Goal: Ask a question

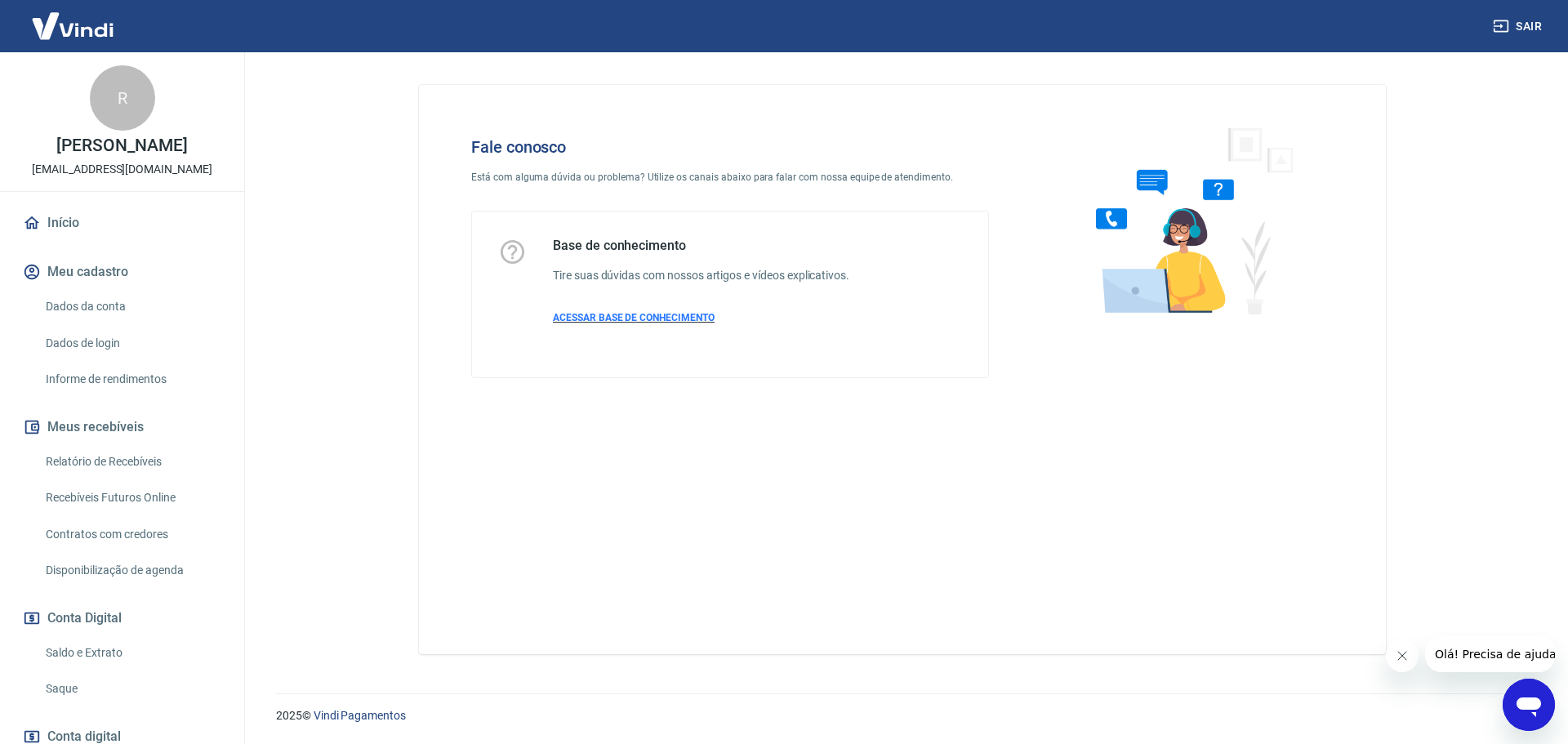
click at [615, 312] on span "ACESSAR BASE DE CONHECIMENTO" at bounding box center [633, 317] width 161 height 11
click at [1532, 716] on icon "Abrir janela de mensagens" at bounding box center [1528, 705] width 29 height 29
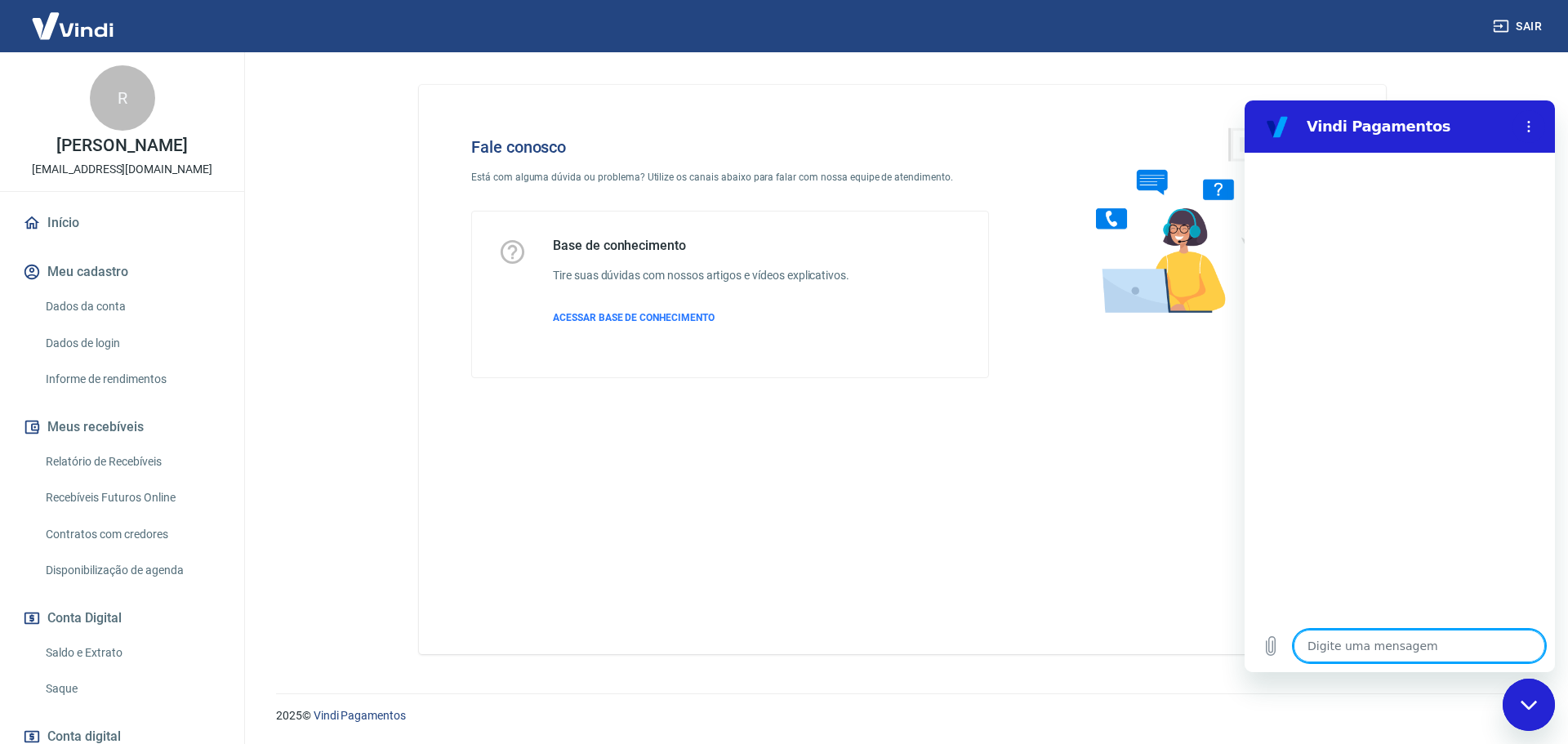
type textarea "b"
type textarea "x"
type textarea "bo"
type textarea "x"
type textarea "bo"
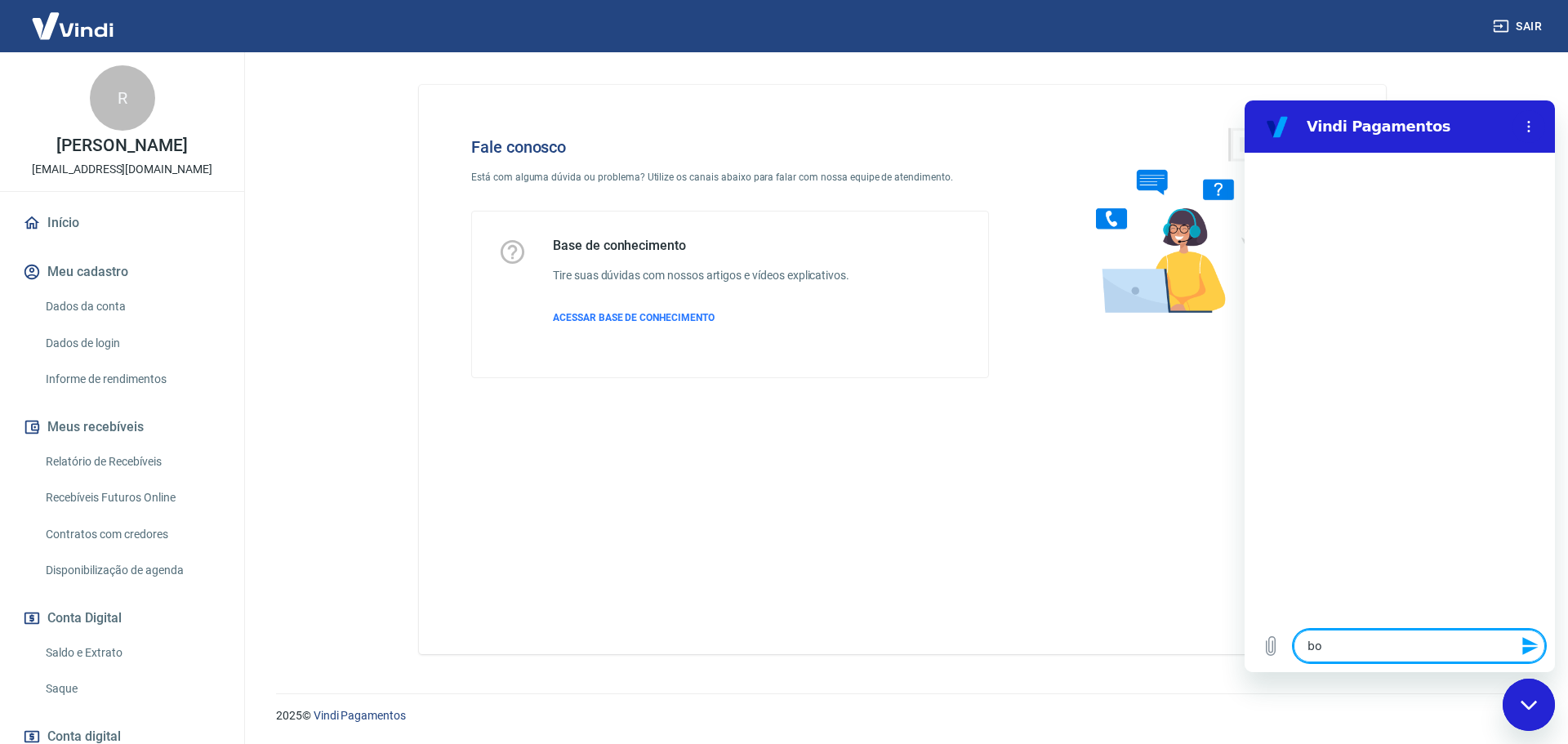
type textarea "x"
type textarea "bo"
type textarea "x"
type textarea "boa"
type textarea "x"
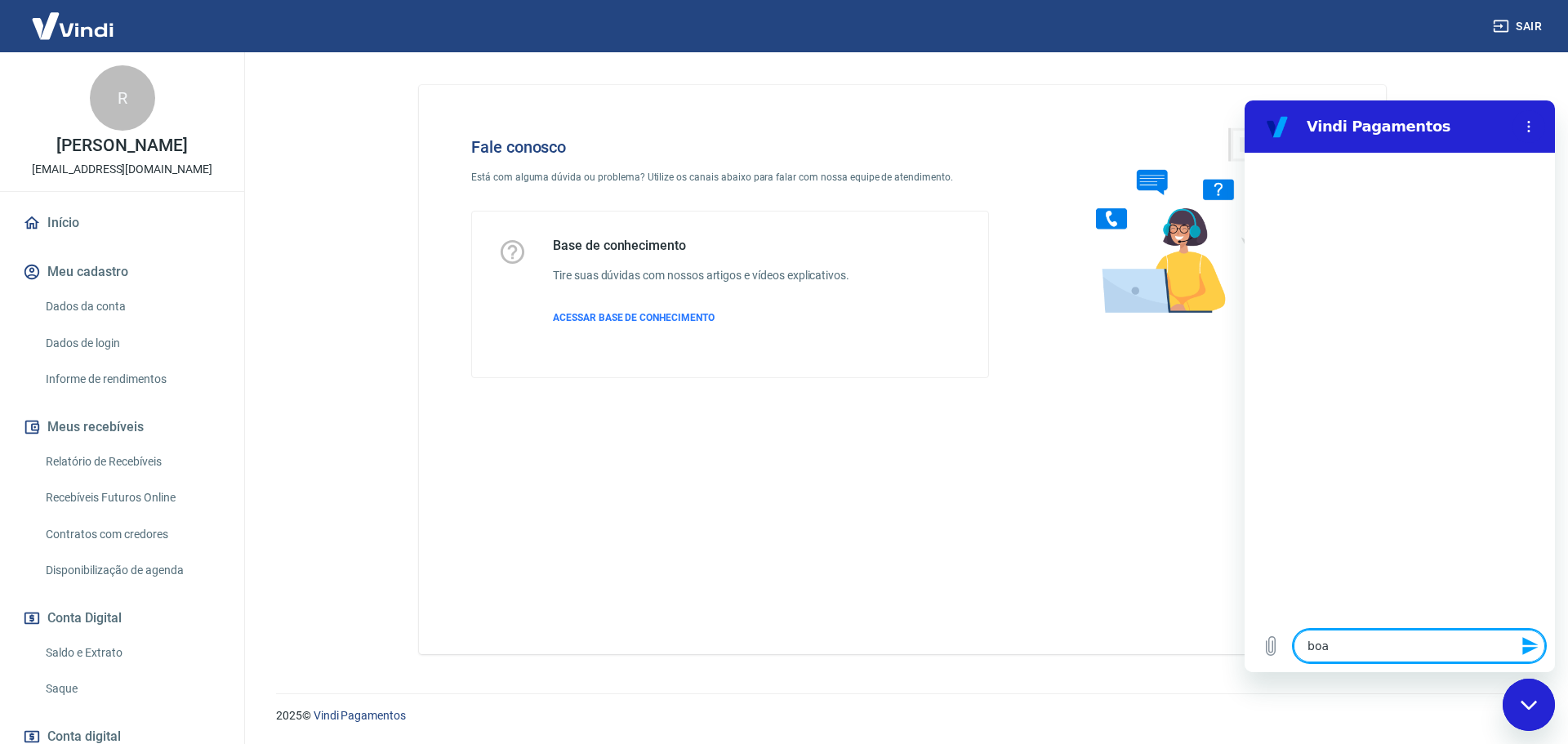
type textarea "boa"
type textarea "x"
type textarea "boa t"
type textarea "x"
type textarea "boa ta"
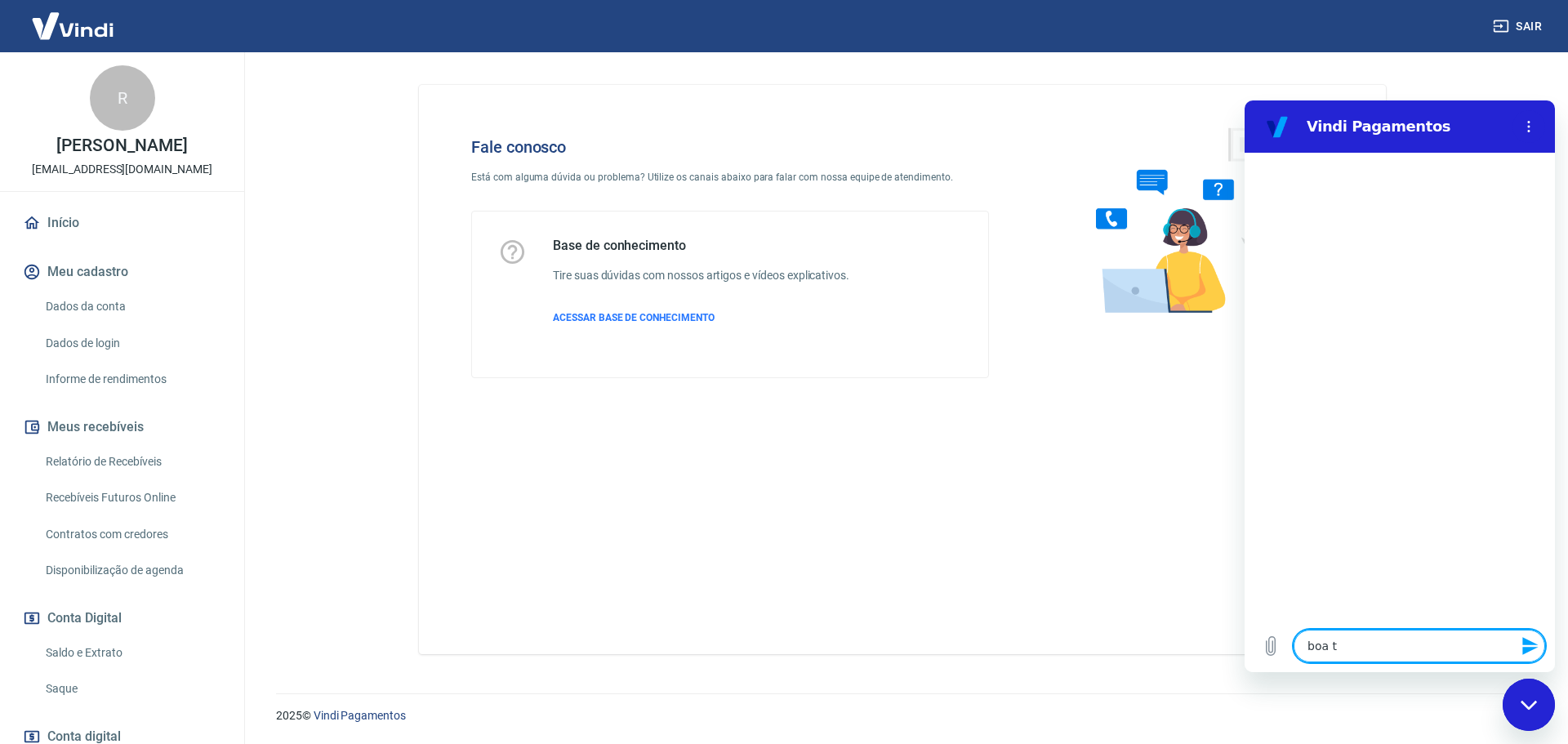
type textarea "x"
type textarea "boa tar"
type textarea "x"
type textarea "boa tard"
type textarea "x"
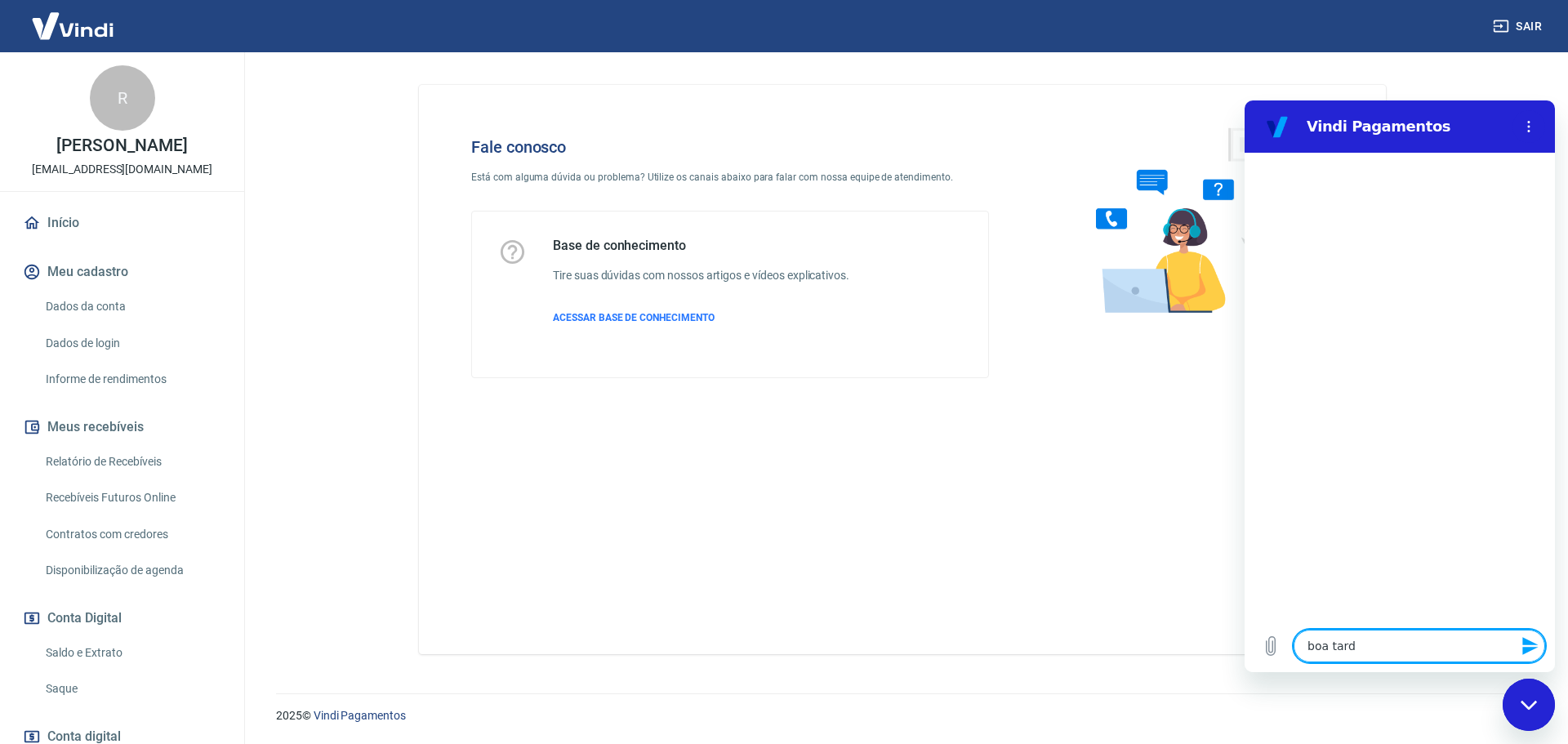
type textarea "boa tarde"
type textarea "x"
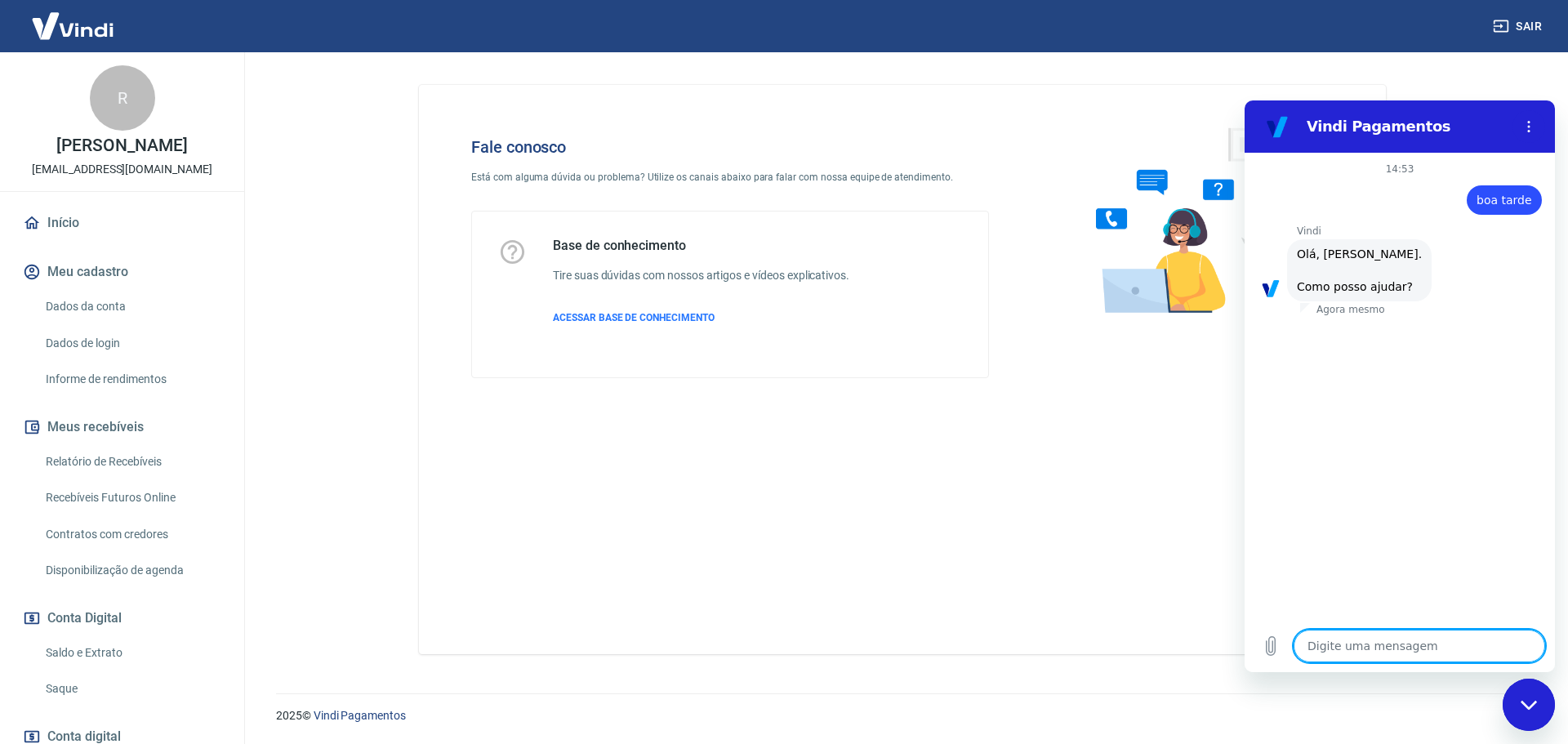
scroll to position [38, 0]
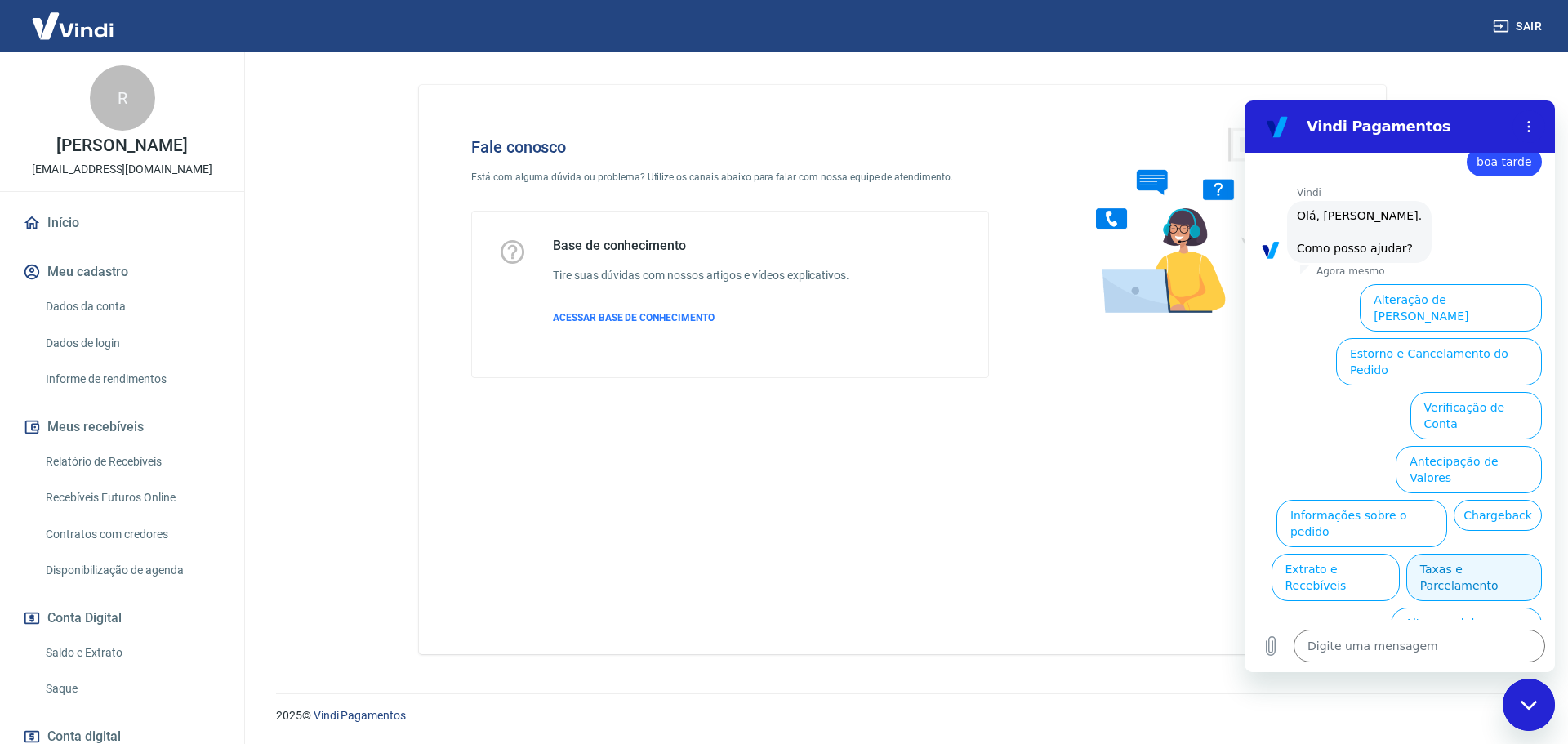
click at [1449, 554] on button "Taxas e Parcelamento" at bounding box center [1473, 577] width 135 height 47
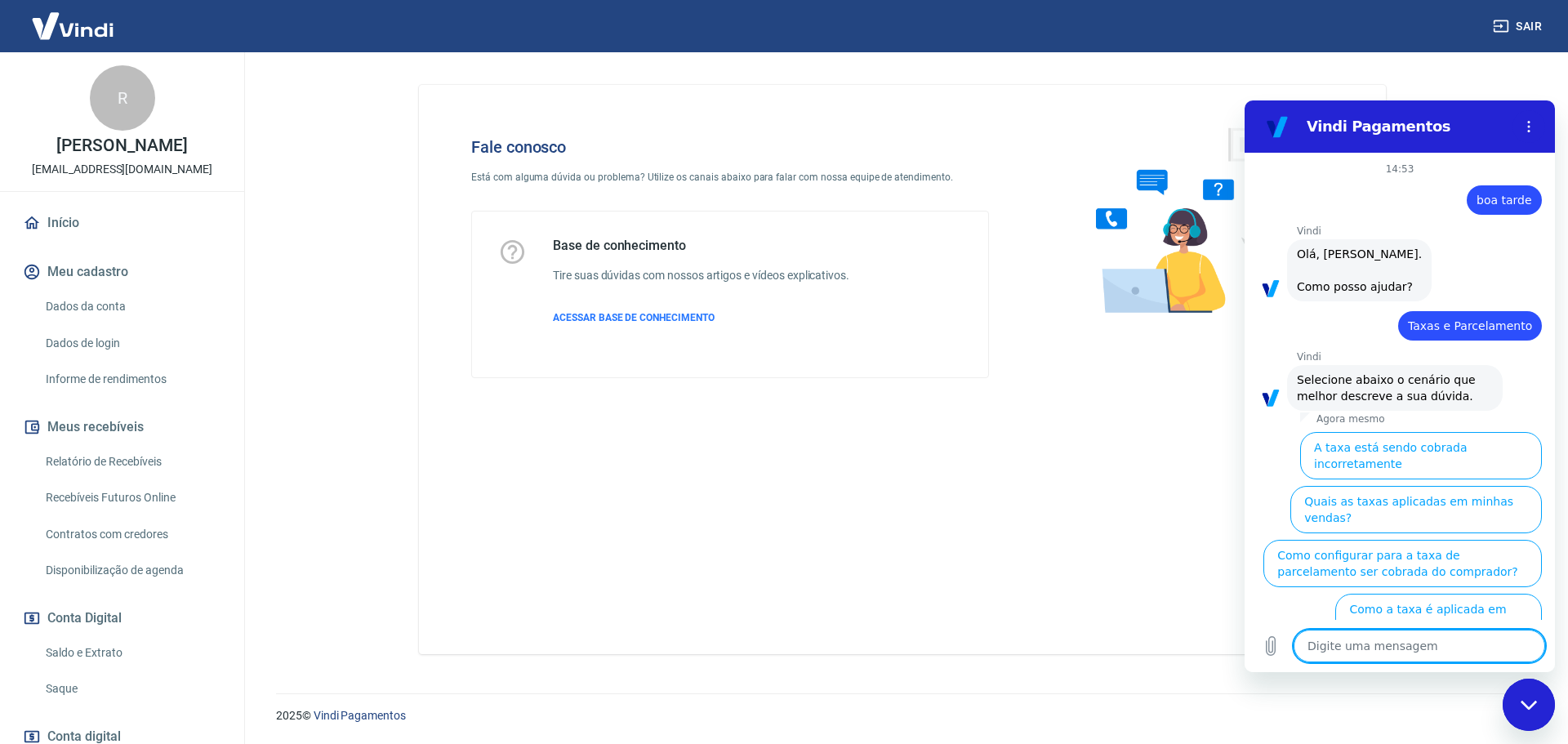
scroll to position [30, 0]
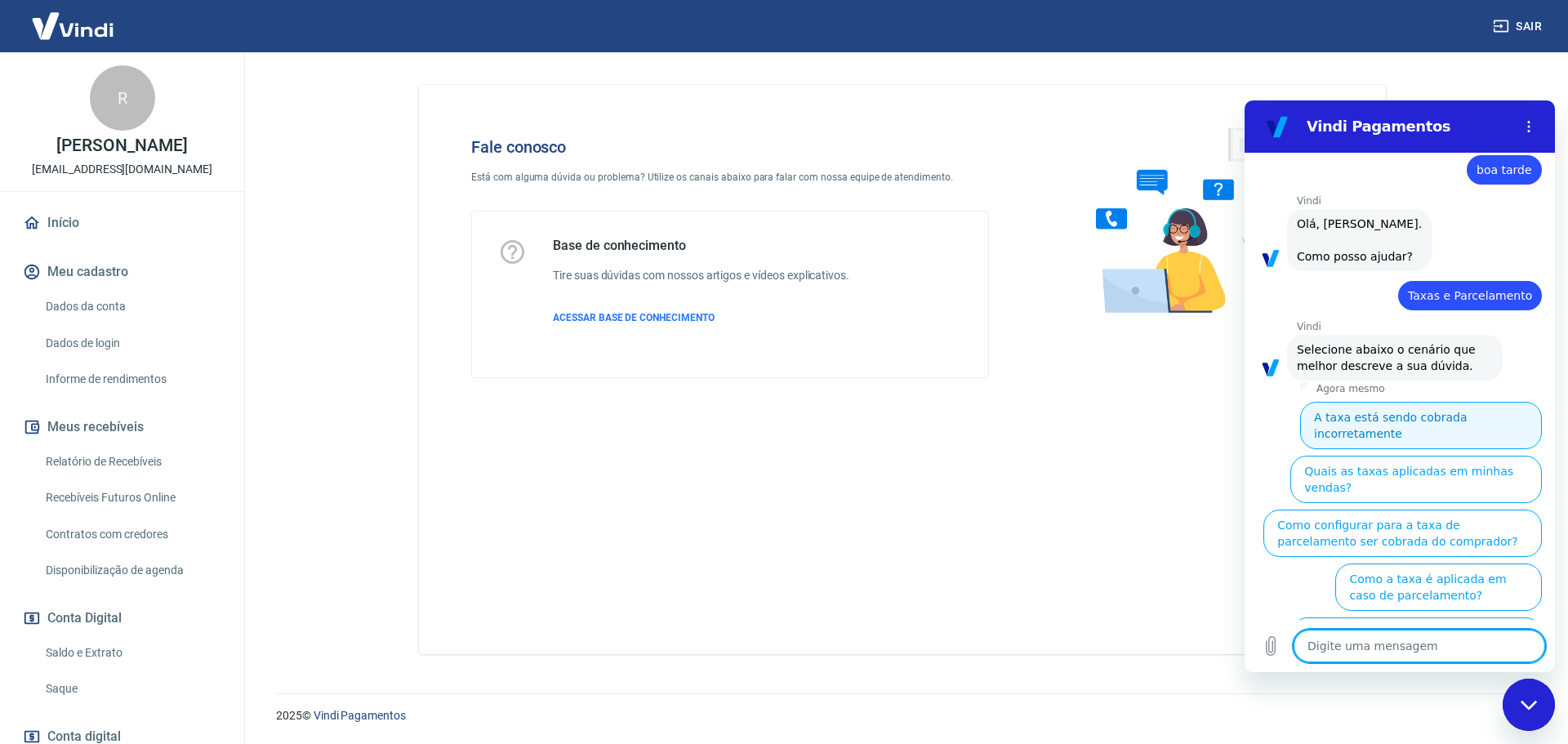
click at [1461, 419] on button "A taxa está sendo cobrada incorretamente" at bounding box center [1420, 426] width 242 height 47
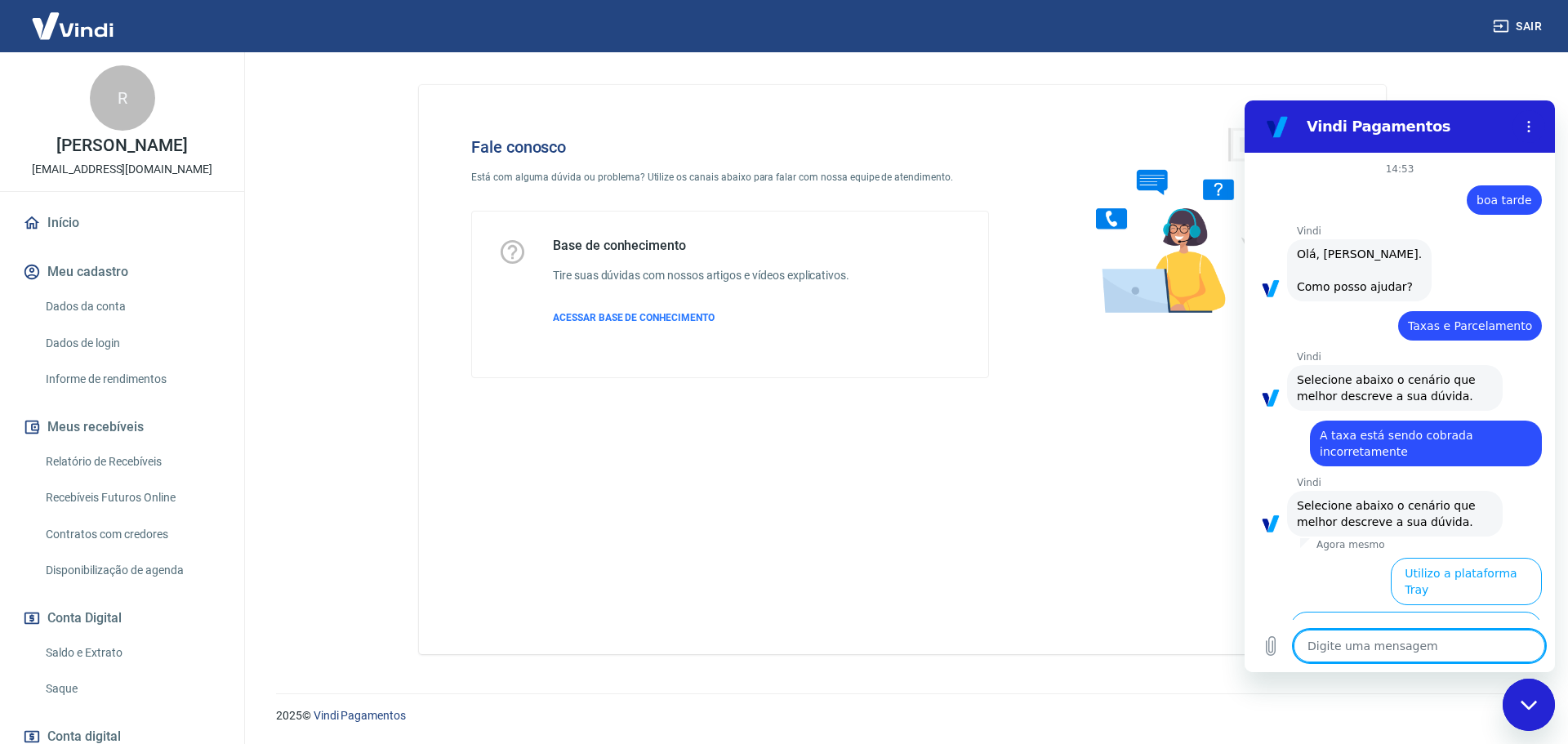
scroll to position [10, 0]
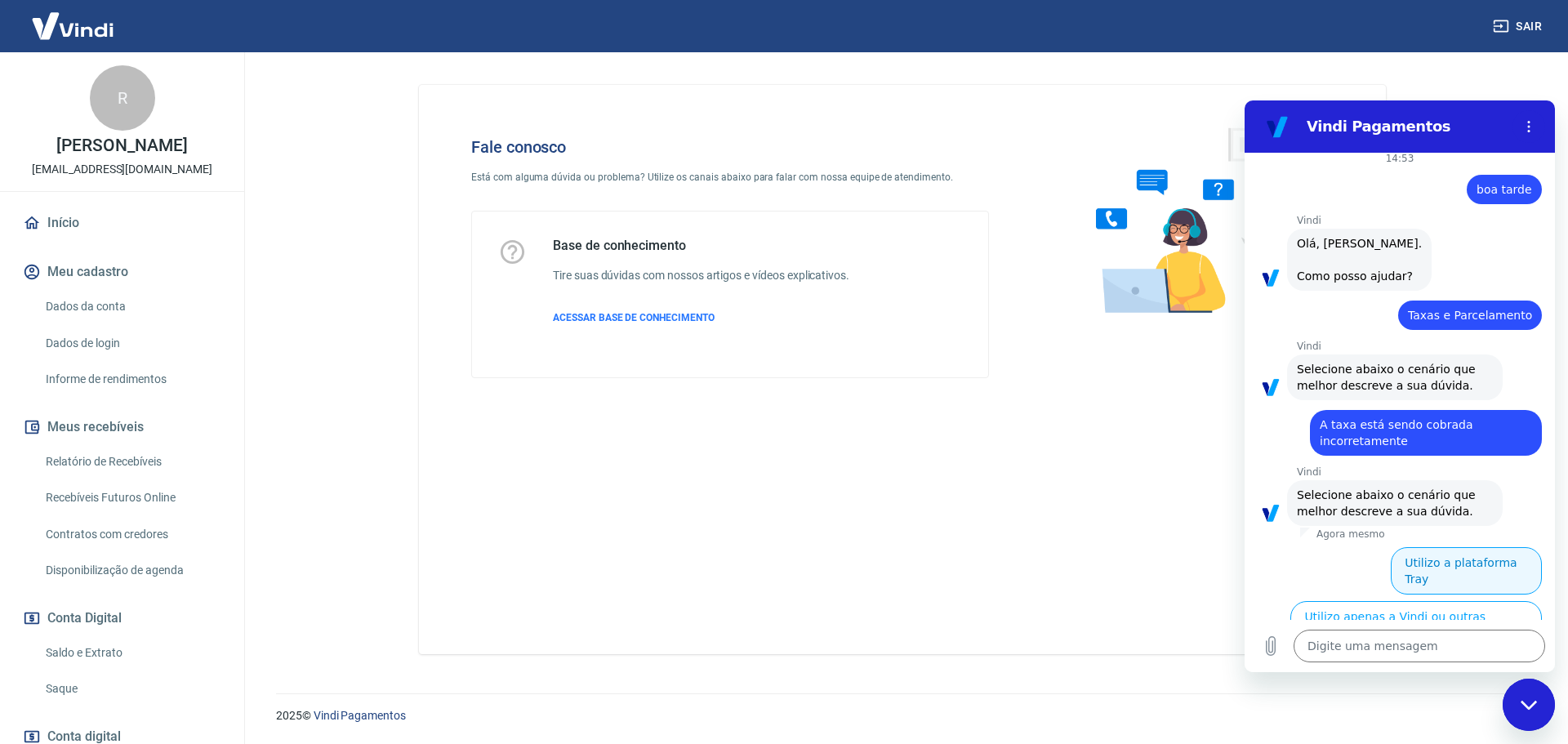
click at [1487, 559] on button "Utilizo a plataforma Tray" at bounding box center [1465, 571] width 151 height 47
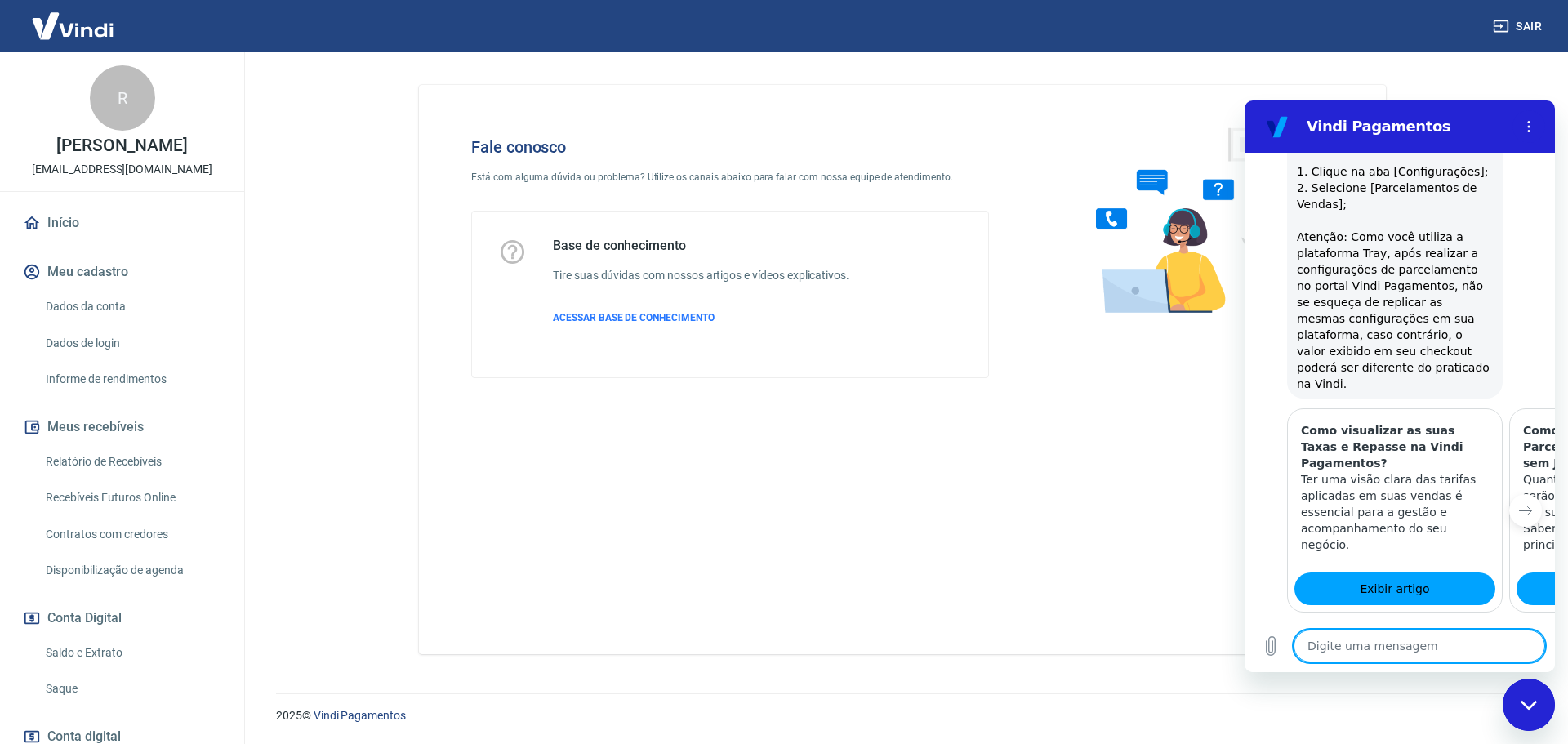
scroll to position [1072, 0]
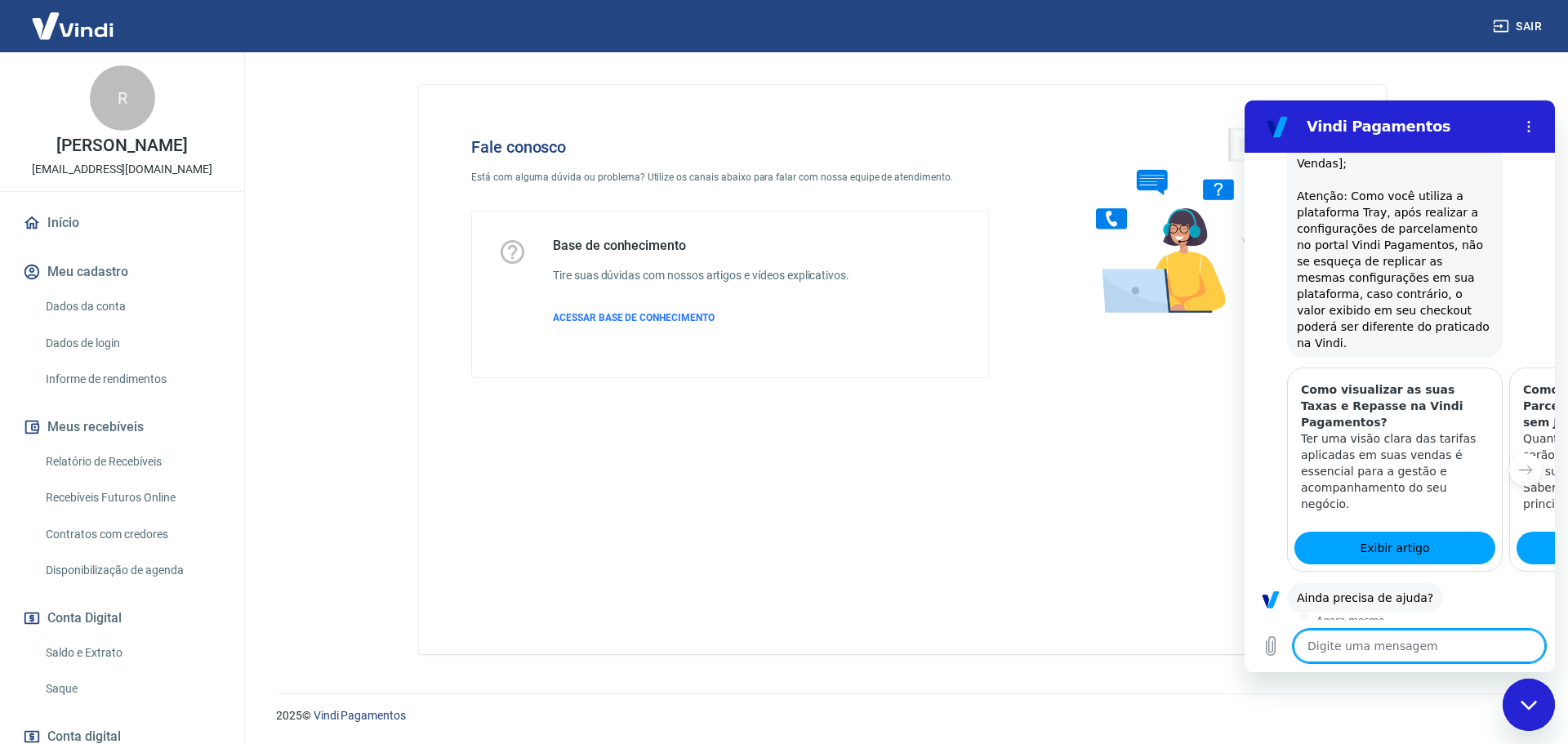
click at [1446, 634] on button "Sim" at bounding box center [1461, 649] width 47 height 31
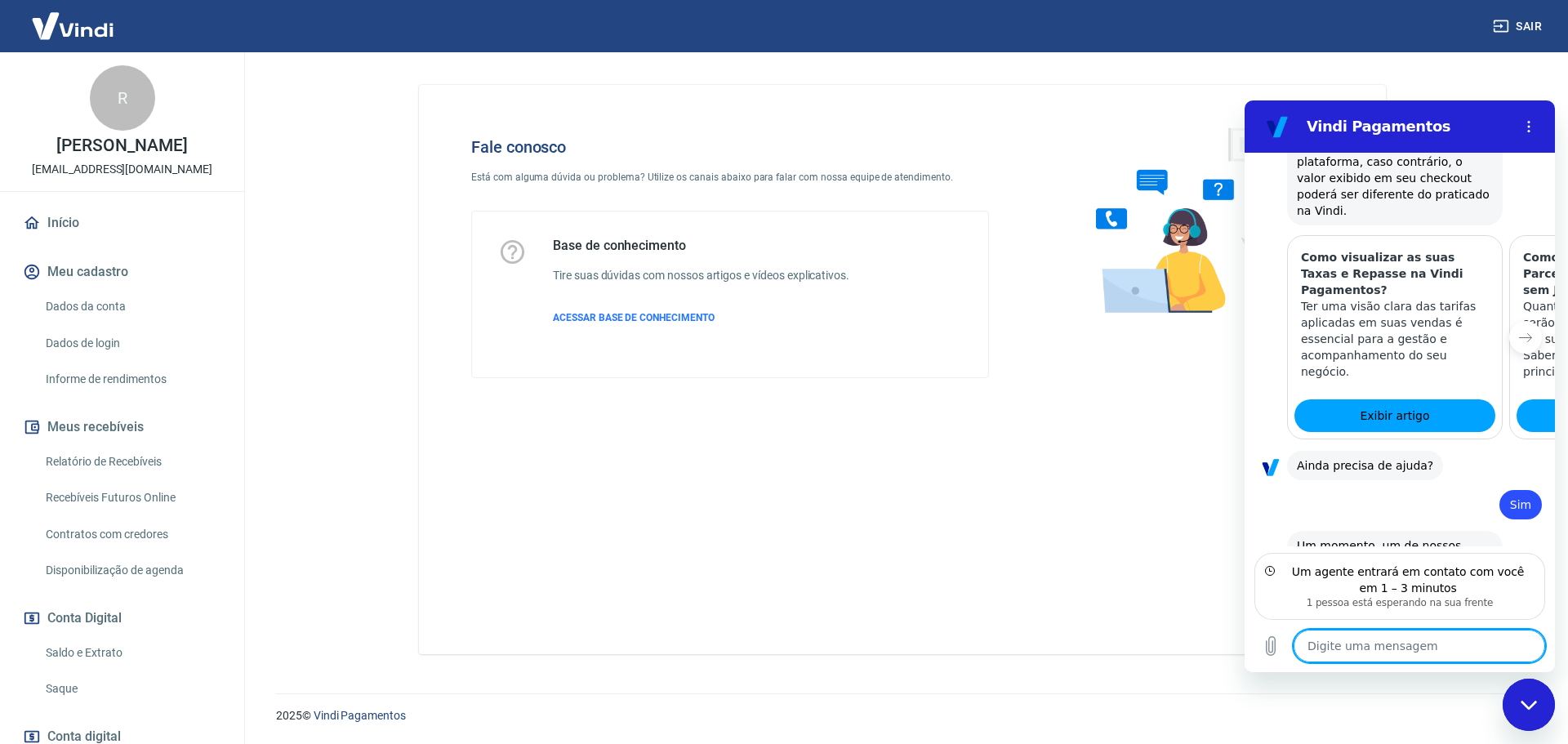
scroll to position [1189, 0]
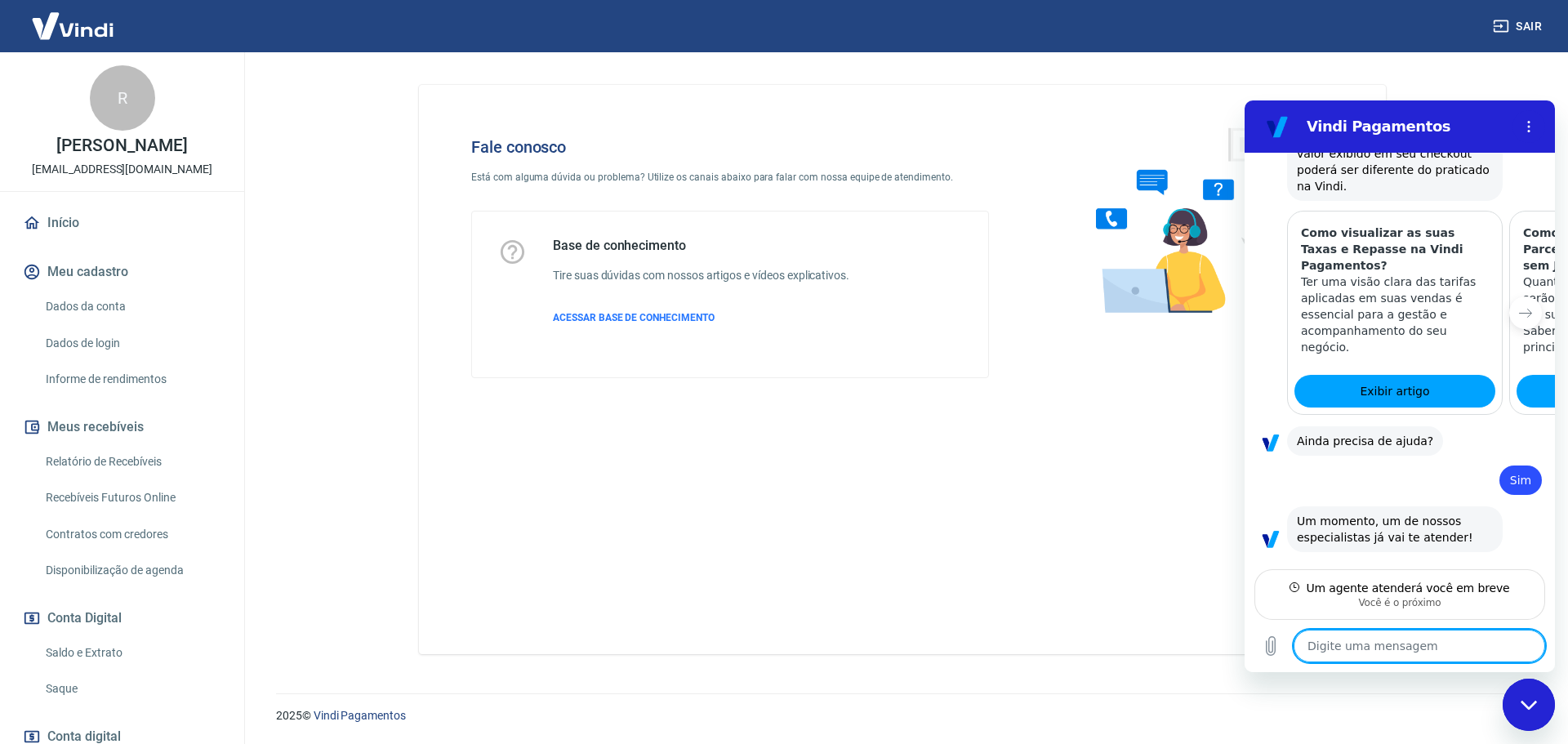
type textarea "x"
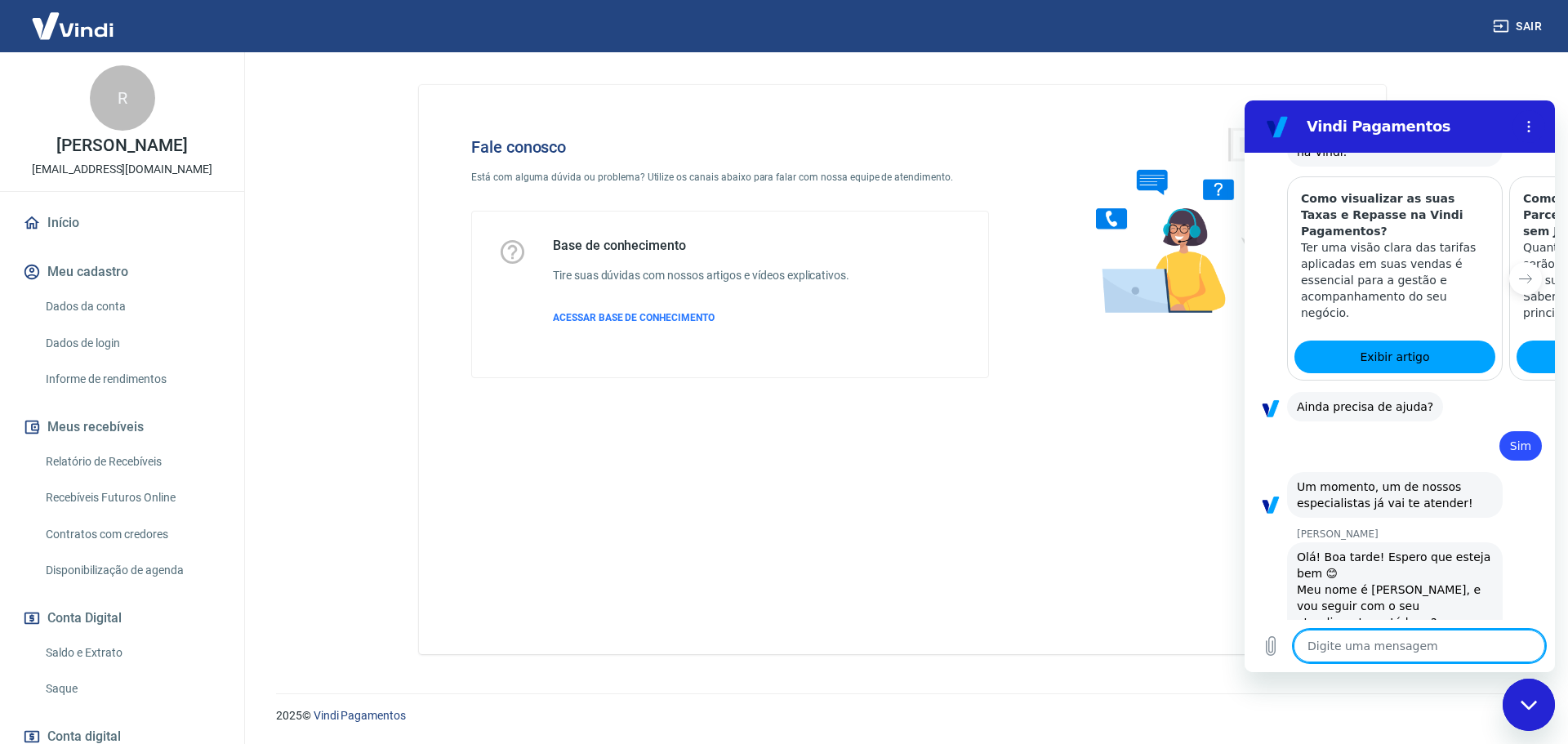
scroll to position [1267, 0]
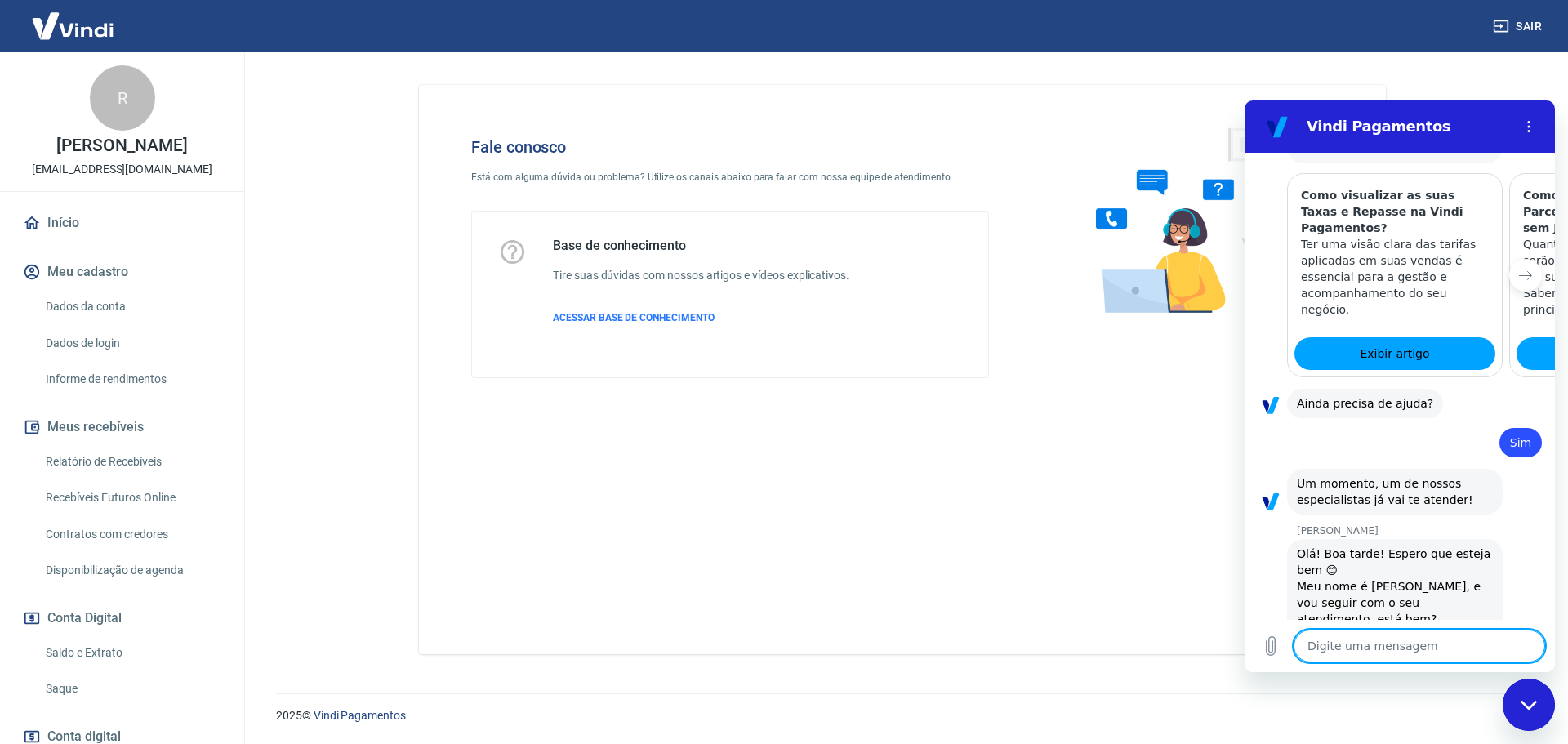
type textarea "O"
type textarea "x"
type textarea "Oi"
type textarea "x"
type textarea "Oi"
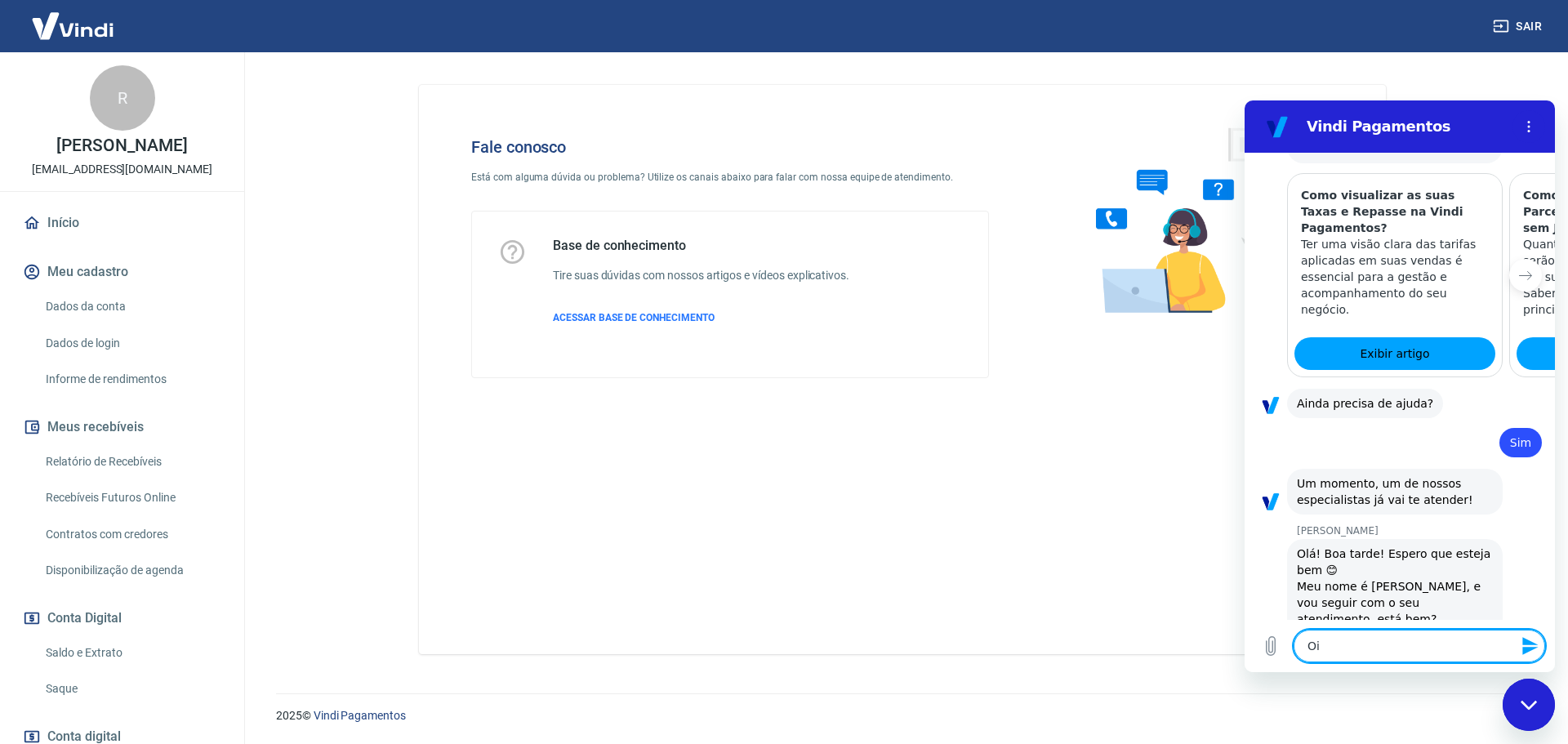
type textarea "x"
type textarea "Oi M"
type textarea "x"
type textarea "Oi Ma"
type textarea "x"
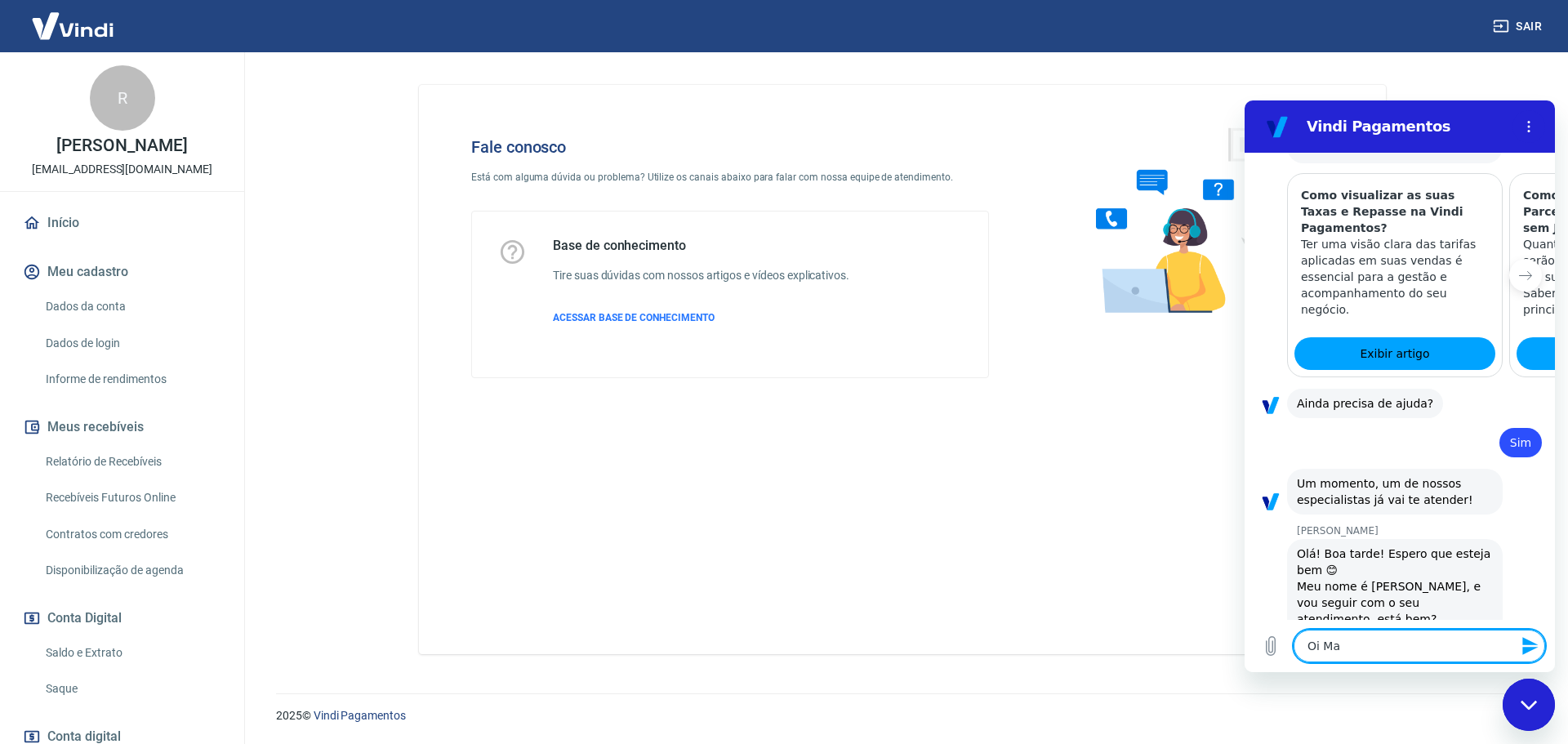
type textarea "Oi Mar"
type textarea "x"
type textarea "[PERSON_NAME]"
type textarea "x"
type textarea "[PERSON_NAME]"
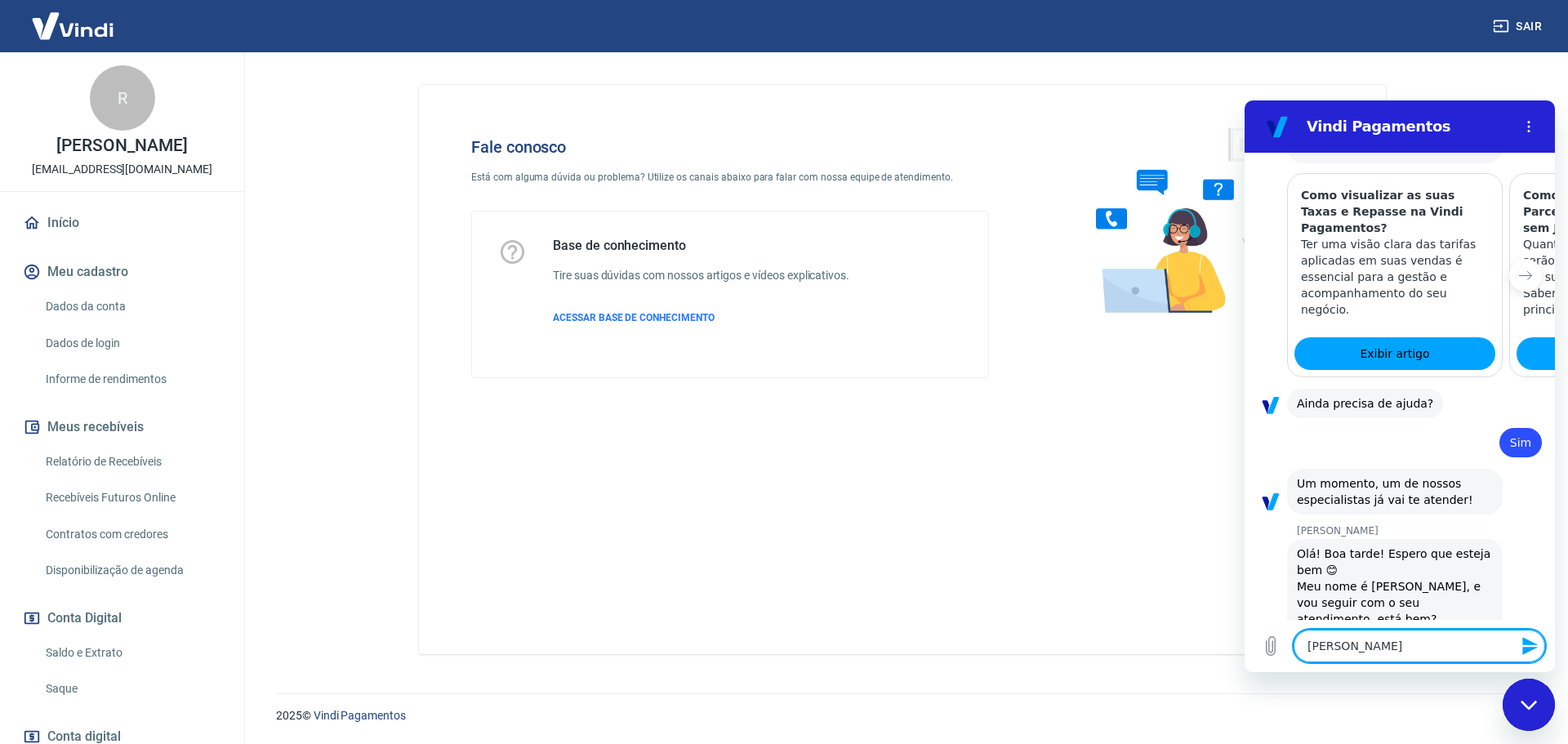
type textarea "x"
type textarea "[PERSON_NAME]"
type textarea "x"
type textarea "[PERSON_NAME]"
type textarea "x"
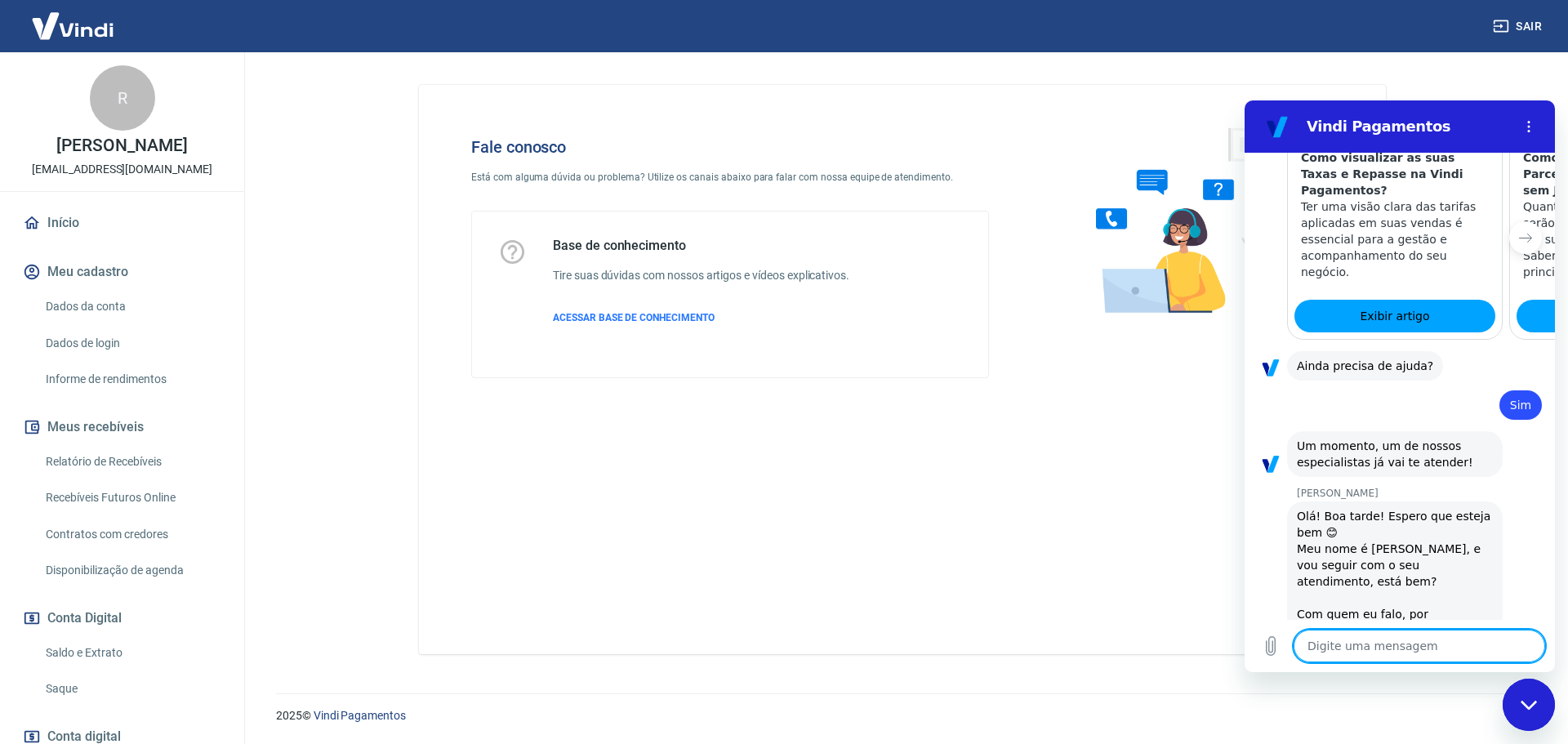
type textarea "x"
type textarea "e"
type textarea "x"
type textarea "eu"
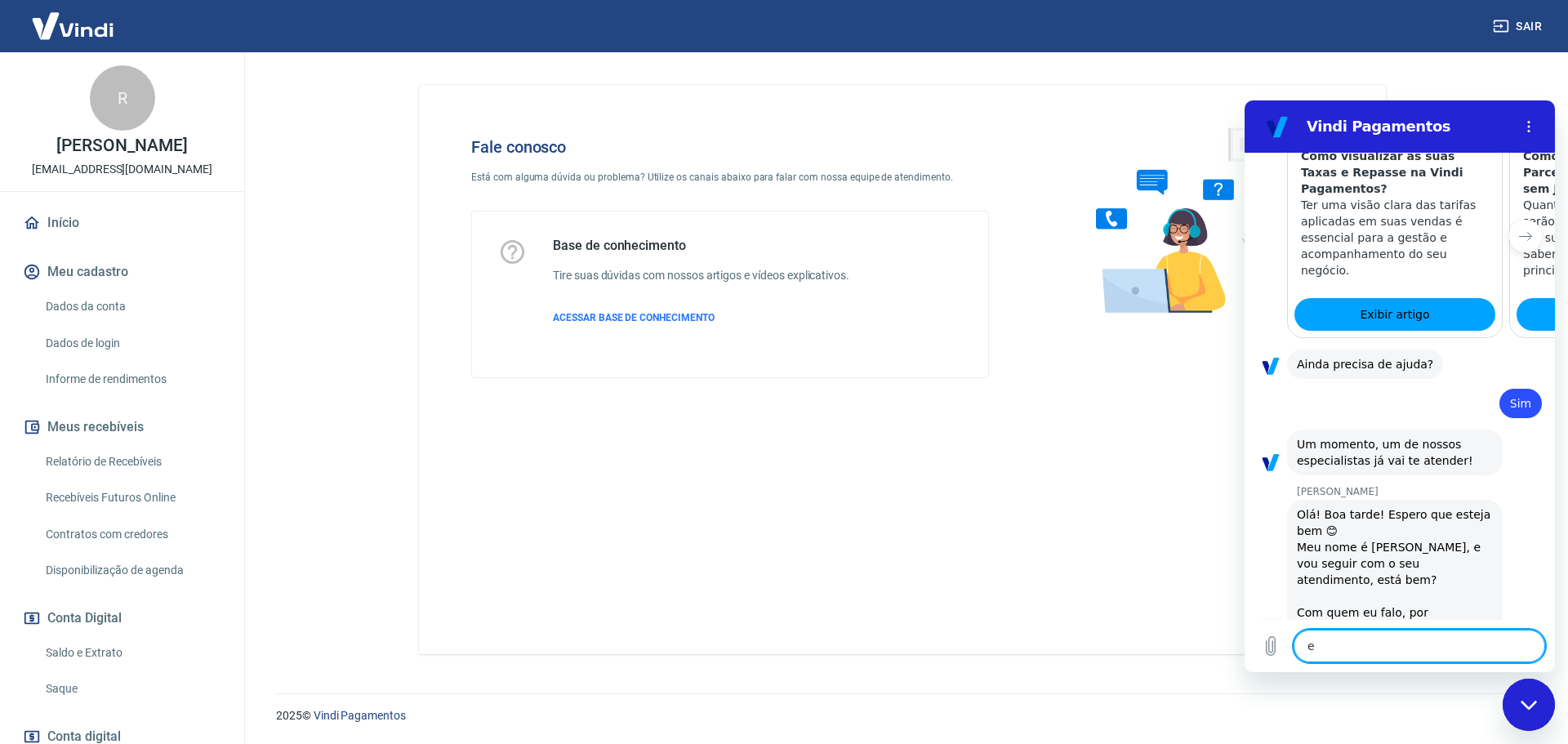
type textarea "x"
type textarea "eu"
type textarea "x"
type textarea "eu c"
type textarea "x"
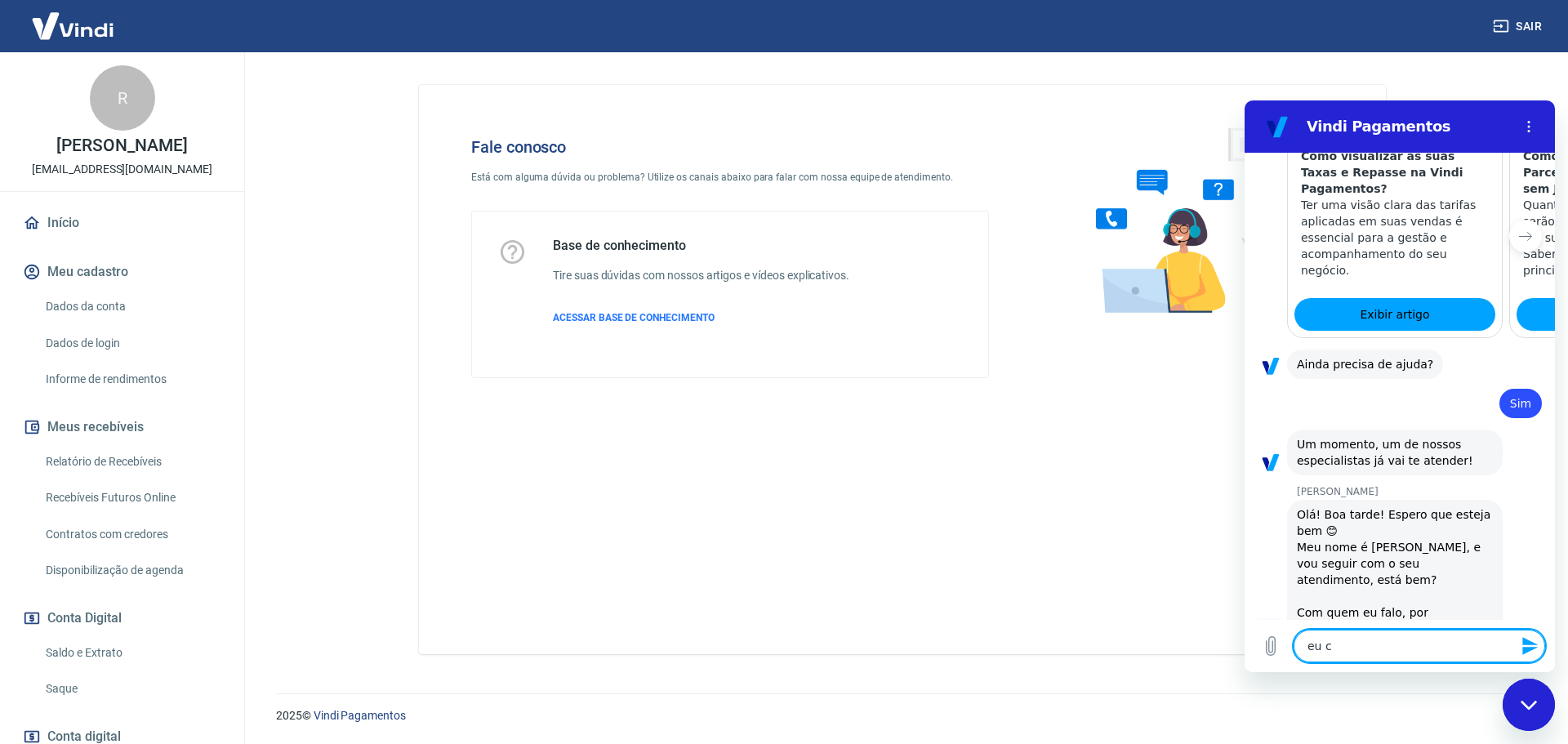
type textarea "eu cl"
type textarea "x"
type textarea "eu clq"
type textarea "x"
type textarea "eu cl"
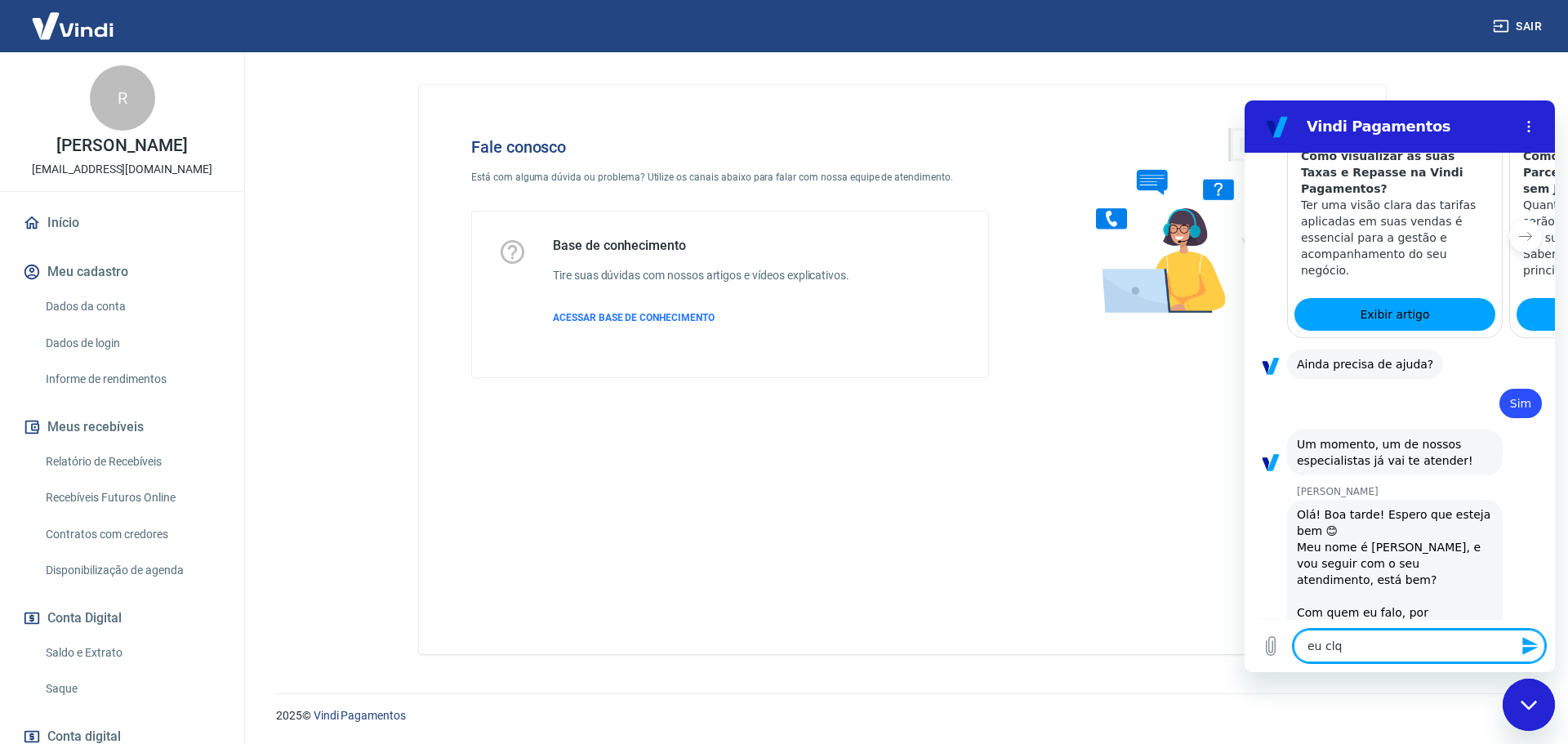
type textarea "x"
type textarea "eu c"
type textarea "x"
type textarea "eu cl"
type textarea "x"
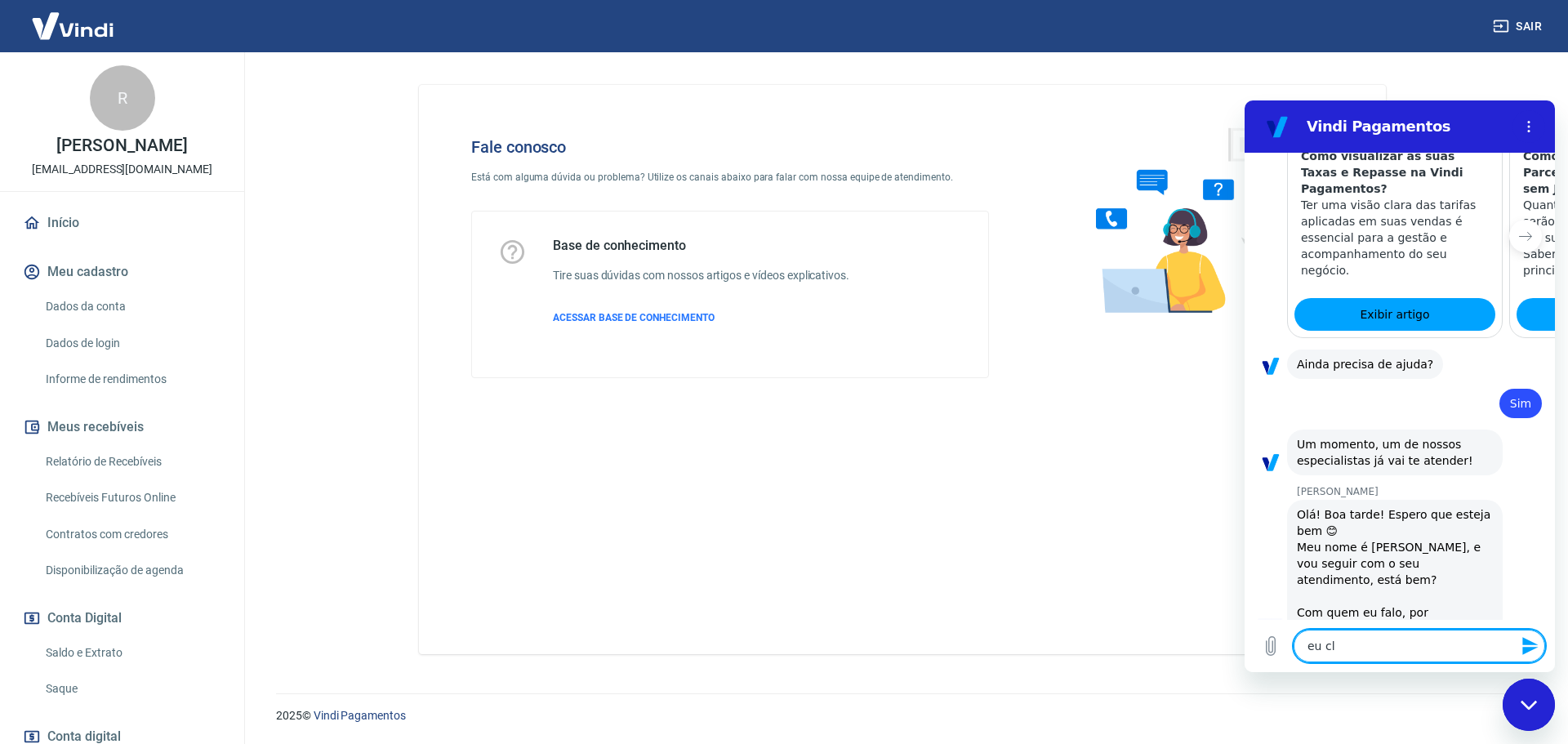
type textarea "eu cli"
type textarea "x"
type textarea "eu cliq"
type textarea "x"
type textarea "eu cliqu"
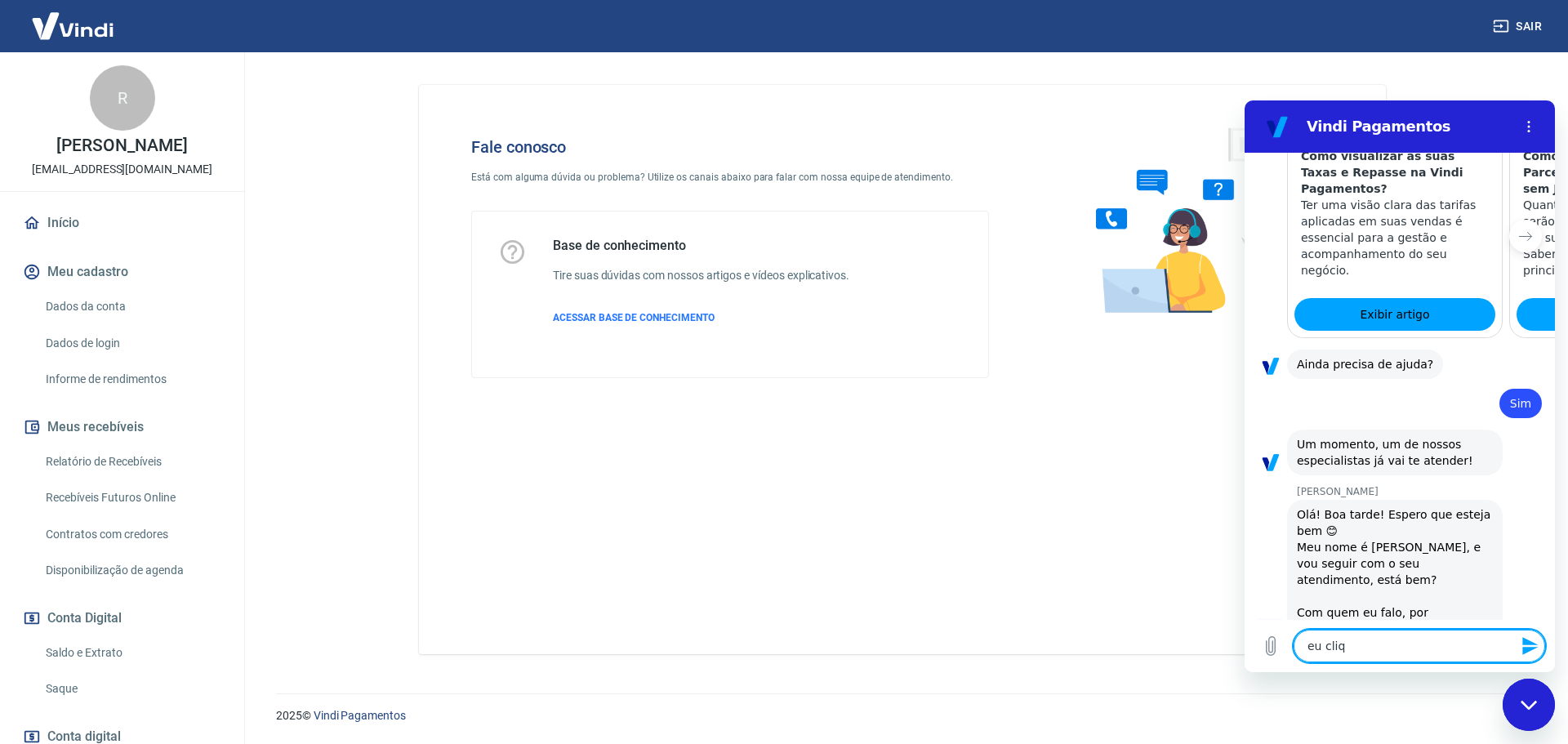
type textarea "x"
type textarea "eu clique"
type textarea "x"
type textarea "eu cliquei"
type textarea "x"
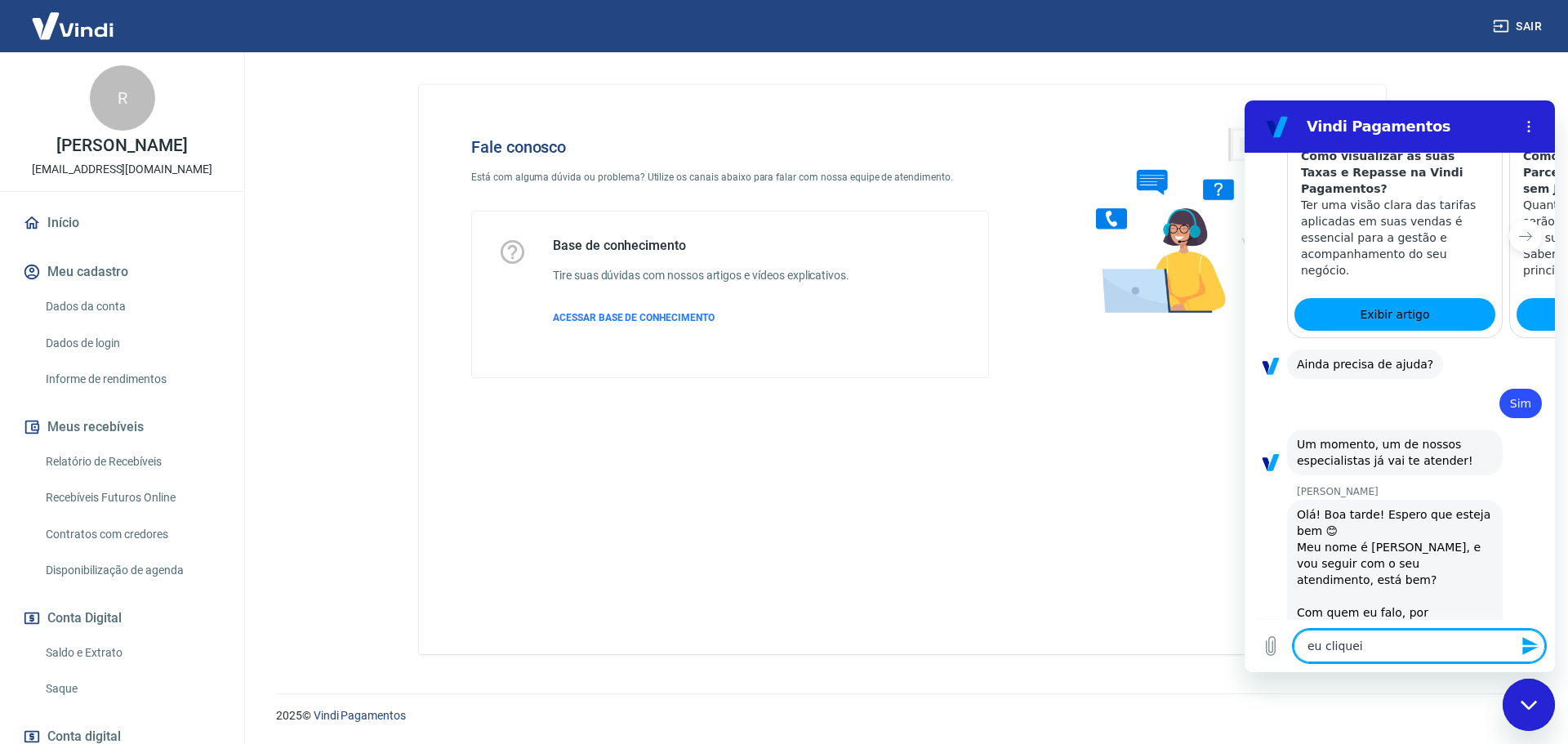
type textarea "eu cliquei"
type textarea "x"
type textarea "eu cliquei n"
type textarea "x"
type textarea "eu cliquei na"
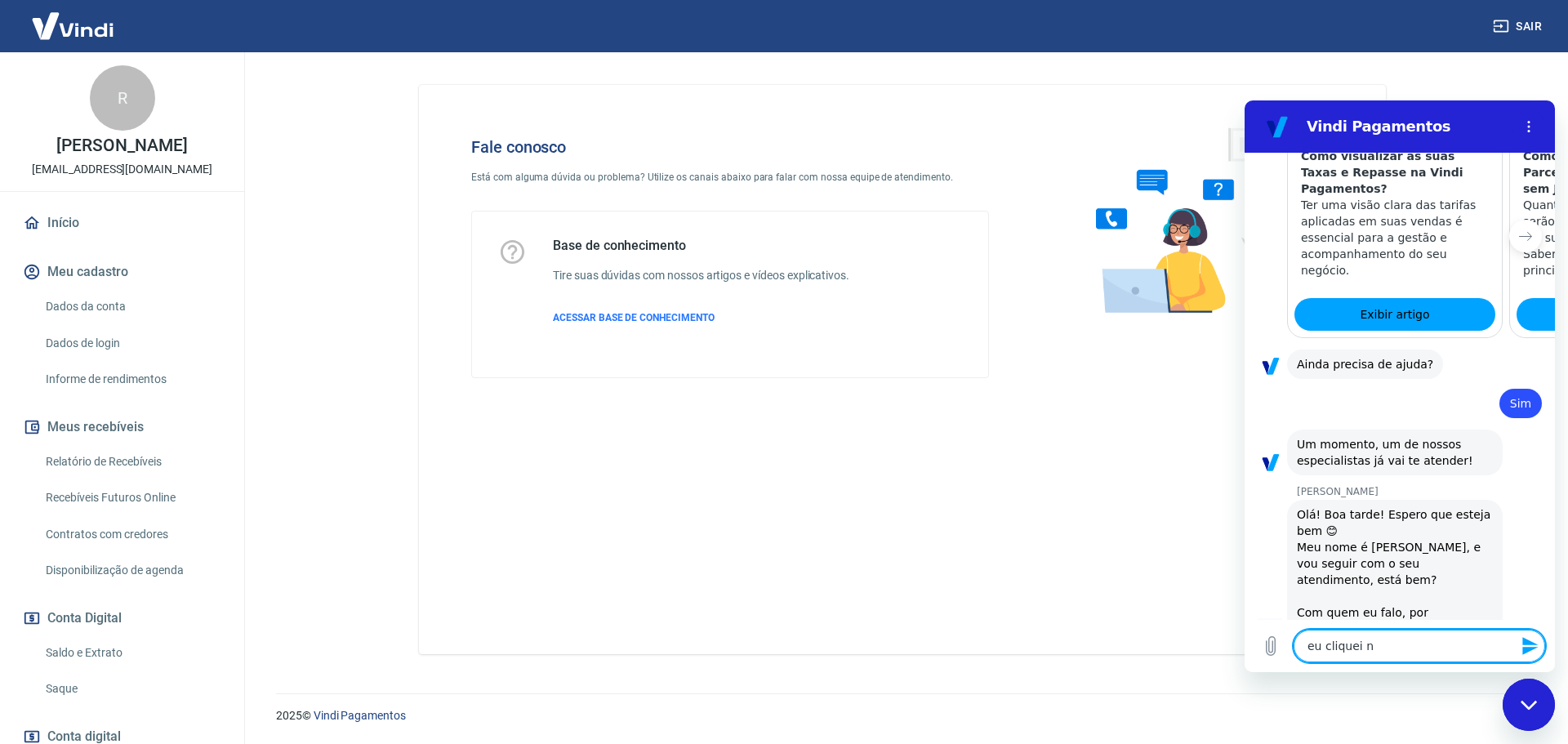
type textarea "x"
type textarea "eu cliquei nas"
type textarea "x"
type textarea "eu cliquei nas"
type textarea "x"
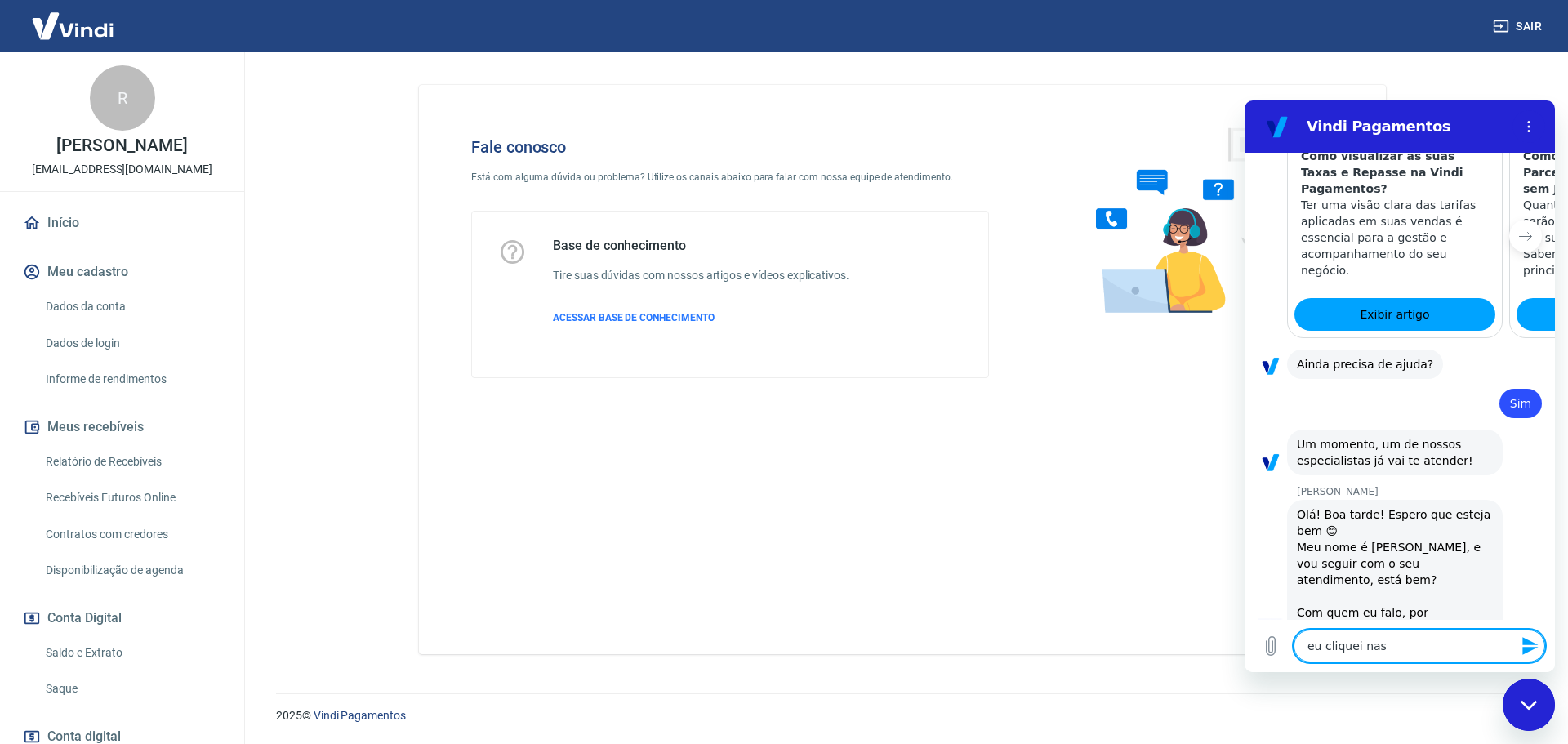
type textarea "eu cliquei nas o"
type textarea "x"
type textarea "eu cliquei nas op"
type textarea "x"
type textarea "eu cliquei nas opç"
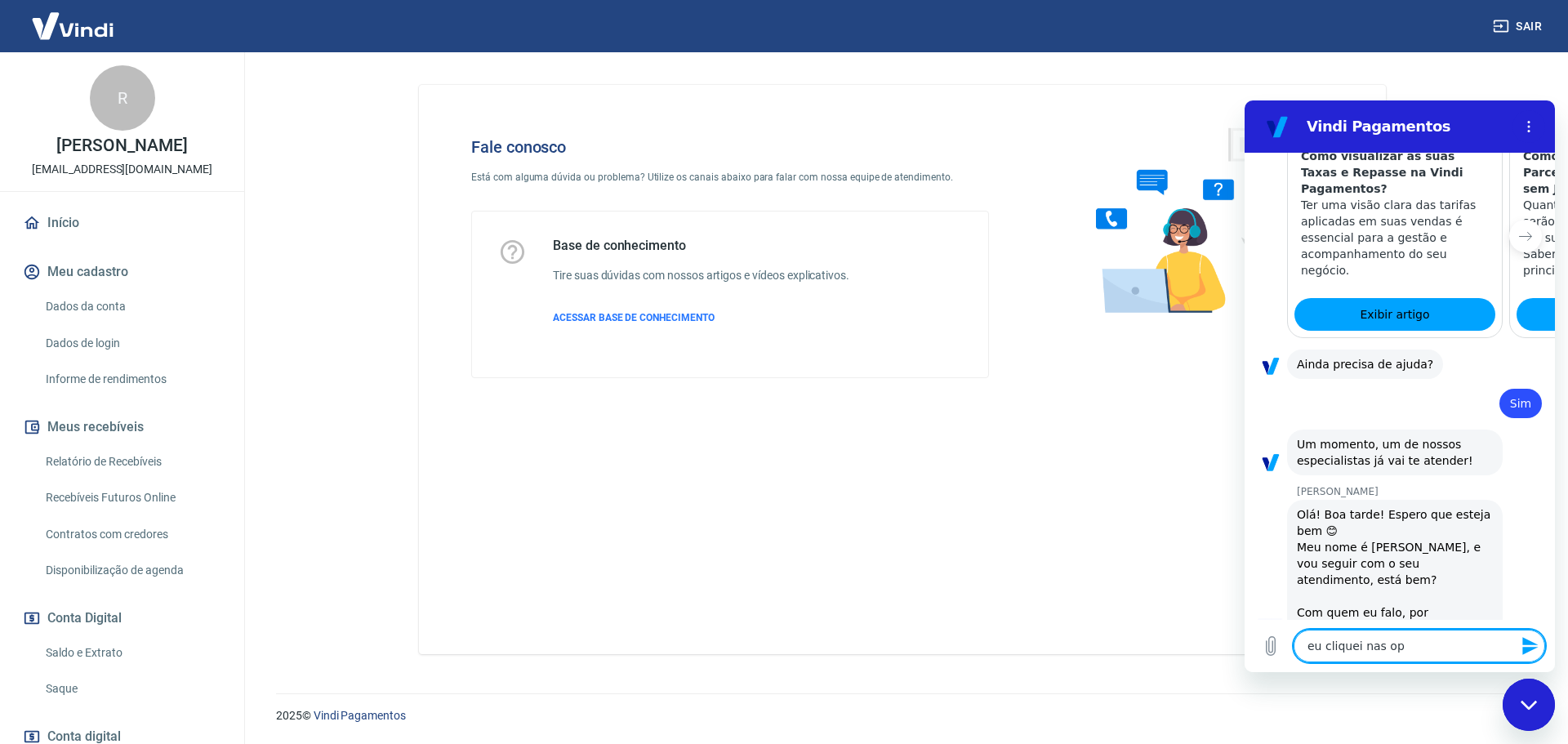
type textarea "x"
type textarea "eu cliquei nas opçõ"
type textarea "x"
type textarea "eu cliquei nas opçõe"
type textarea "x"
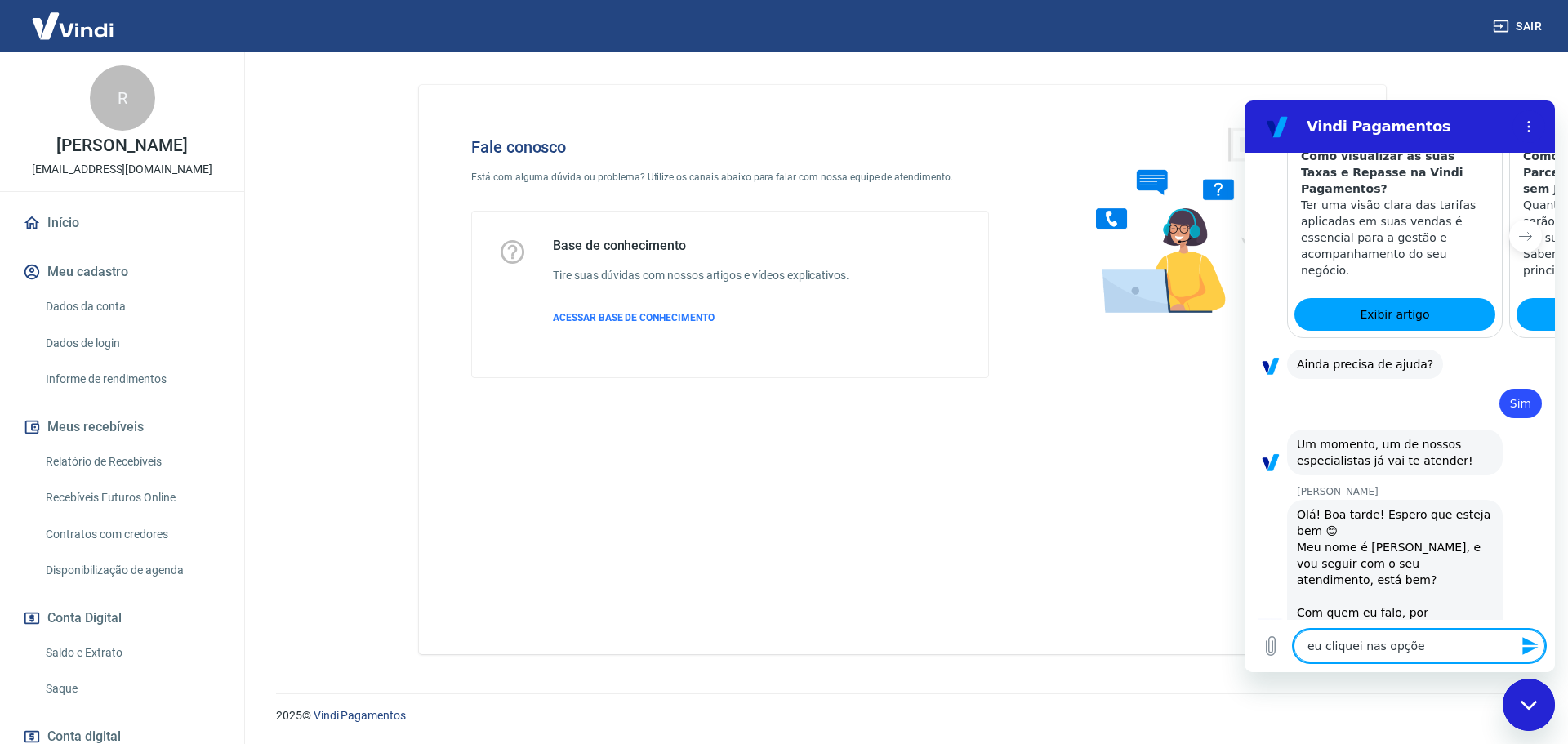
type textarea "eu cliquei nas opções"
type textarea "x"
type textarea "eu cliquei nas opções"
type textarea "x"
type textarea "eu cliquei nas opções p"
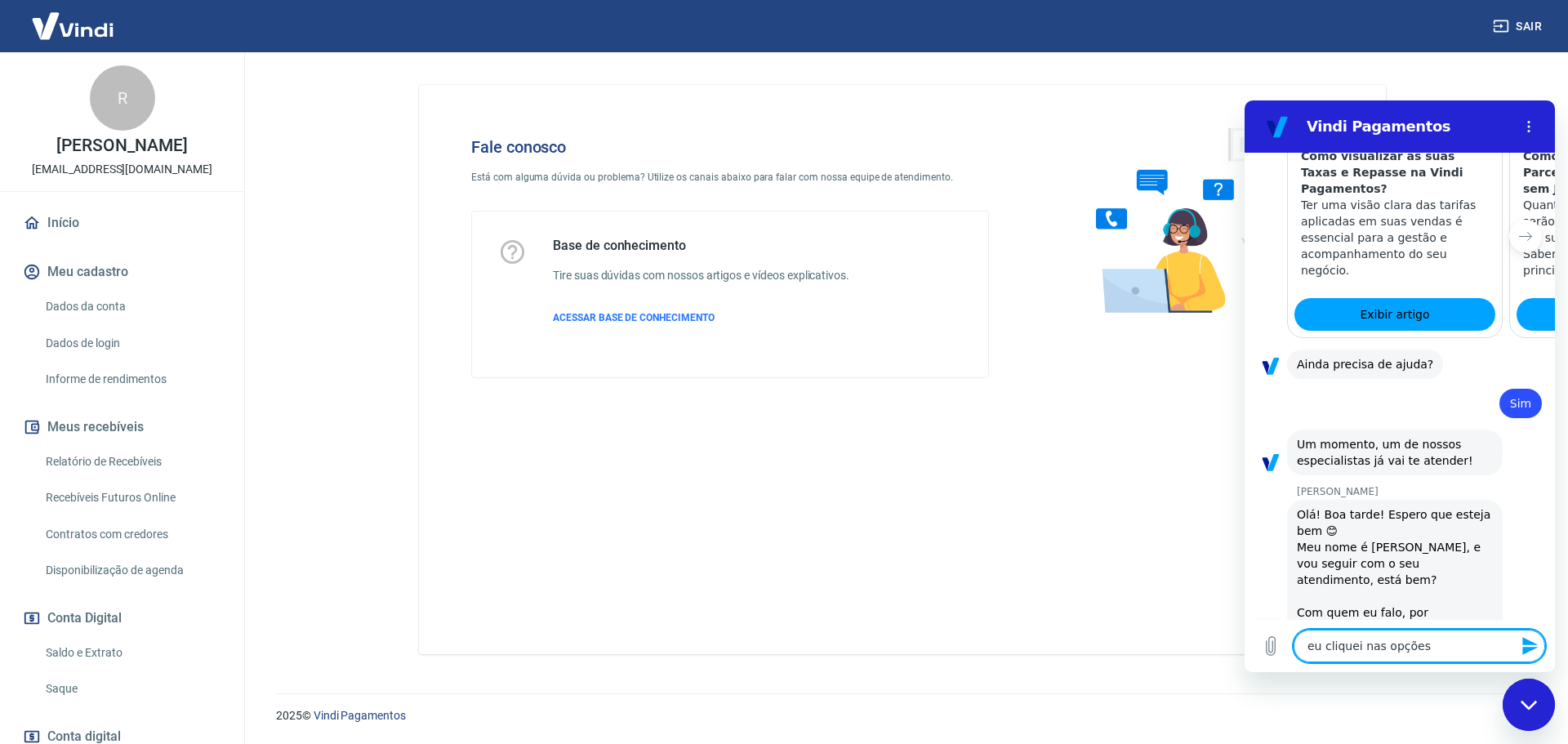
type textarea "x"
type textarea "eu cliquei nas opções po"
type textarea "x"
type textarea "eu cliquei nas opções por"
type textarea "x"
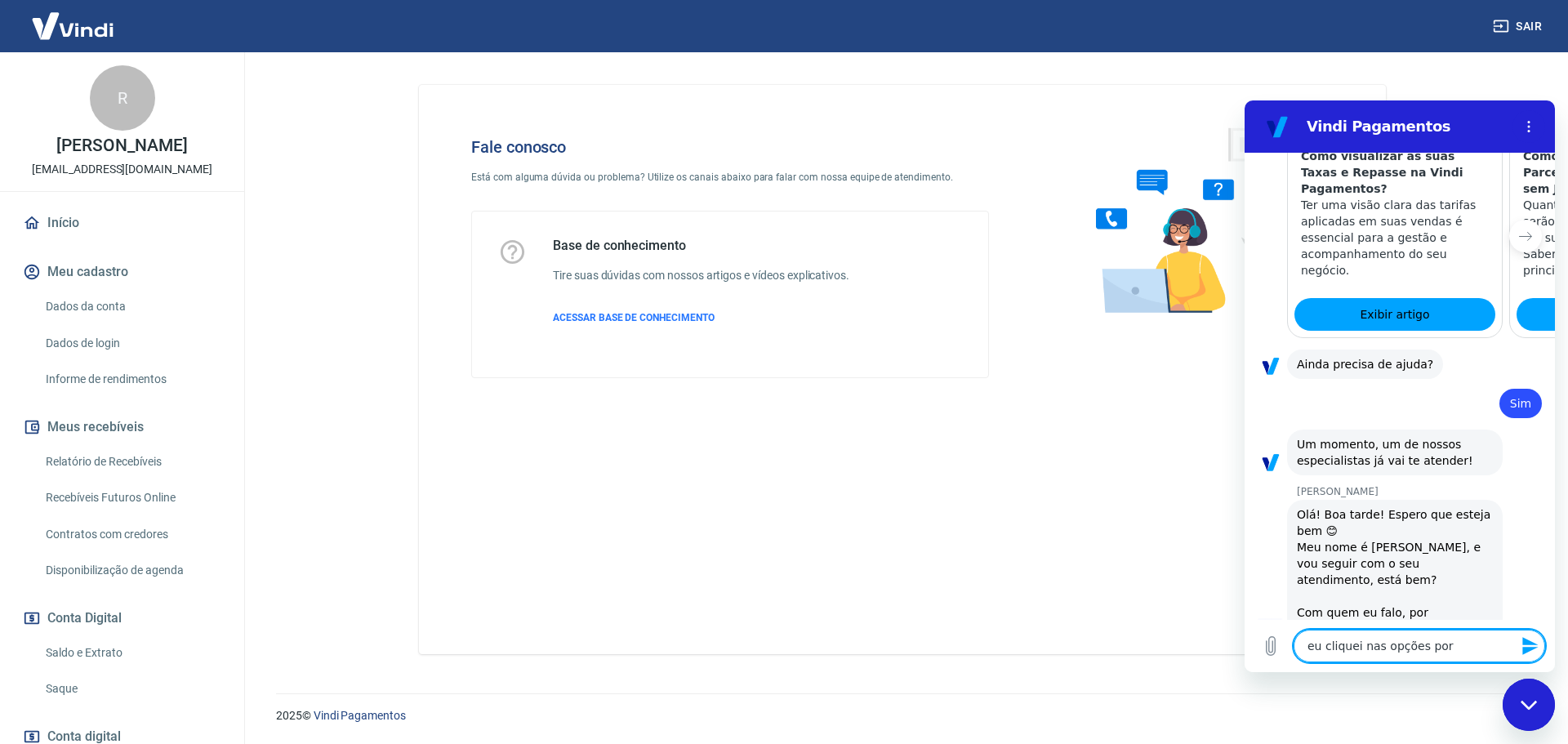
type textarea "eu cliquei nas opções porq"
type textarea "x"
type textarea "eu cliquei nas opções porqu"
type textarea "x"
type textarea "eu cliquei nas opções porque"
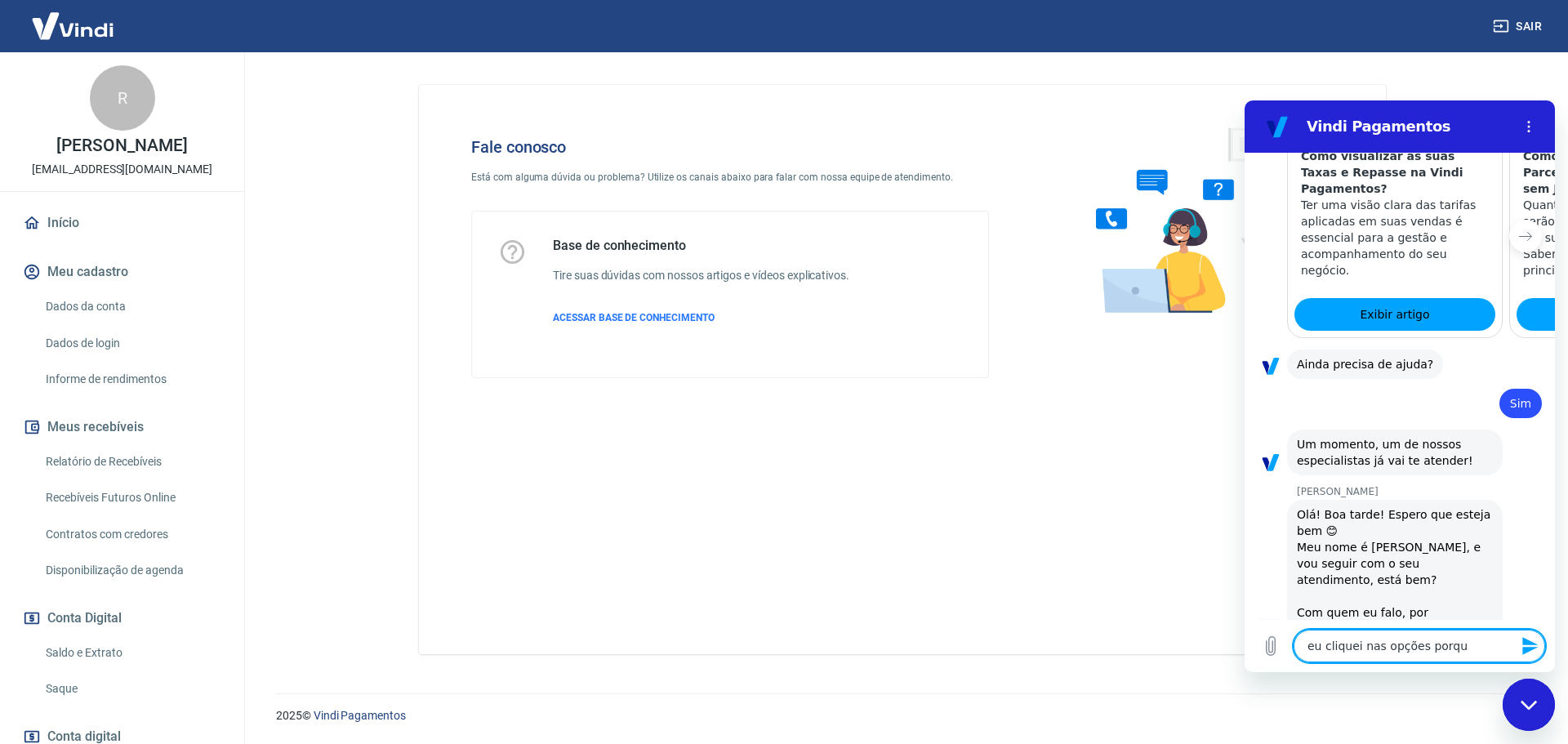
type textarea "x"
type textarea "eu cliquei nas opções porque"
type textarea "x"
type textarea "eu cliquei nas opções porque n"
type textarea "x"
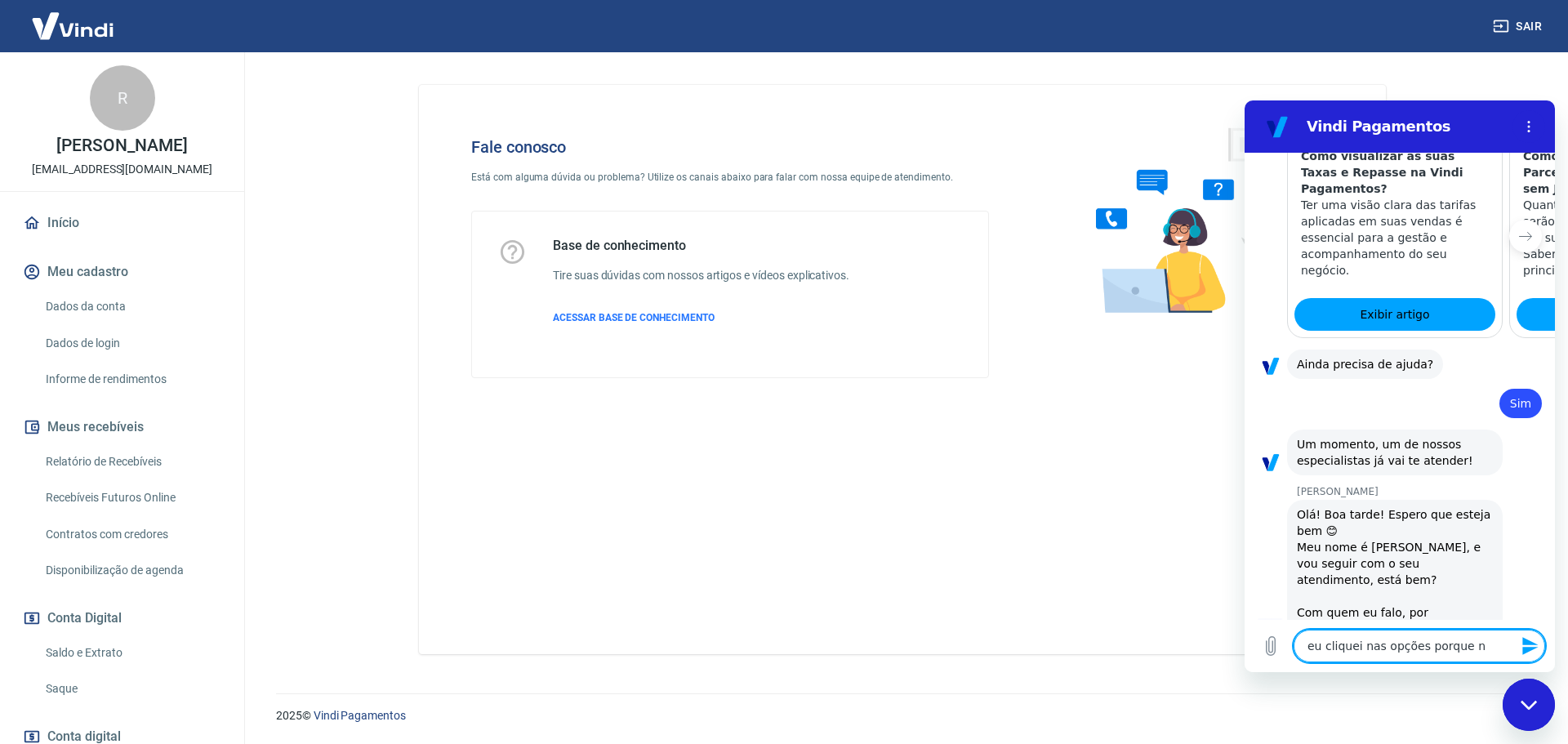
type textarea "eu cliquei nas opções porque nã"
type textarea "x"
type textarea "eu cliquei nas opções porque não"
type textarea "x"
type textarea "eu cliquei nas opções porque não"
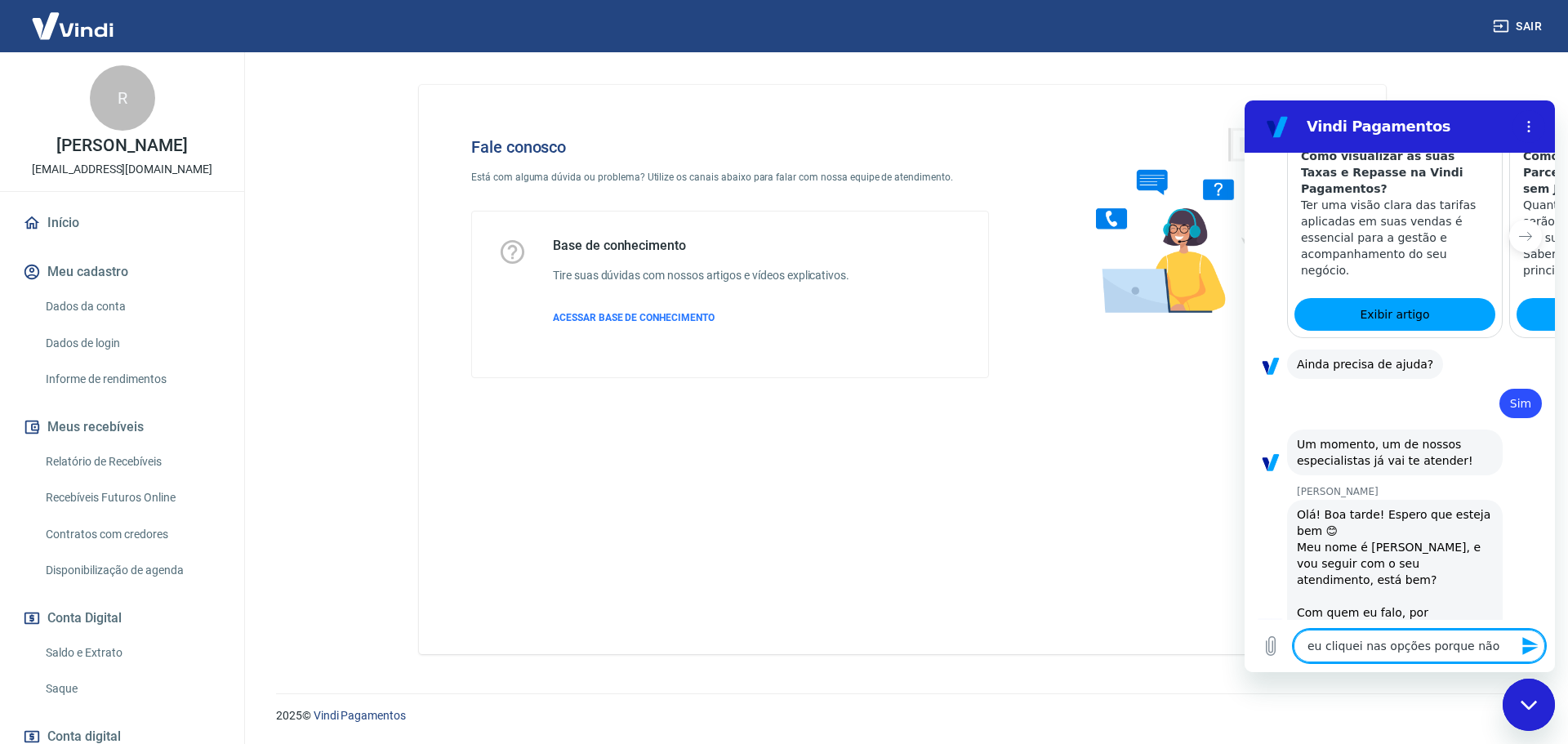
type textarea "x"
type textarea "eu cliquei nas opções porque não l"
type textarea "x"
type textarea "eu cliquei nas opções porque não lo"
type textarea "x"
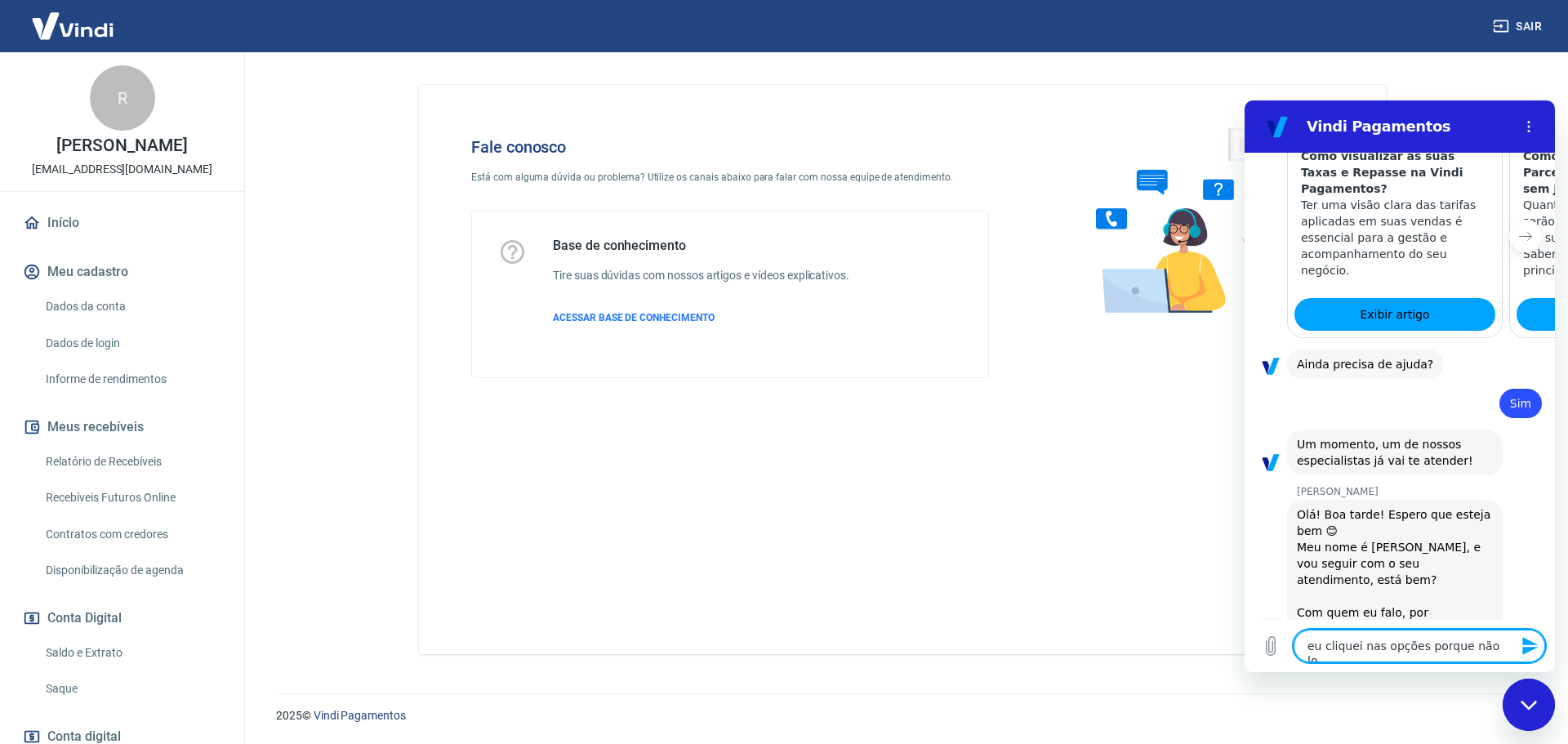
type textarea "eu cliquei nas opções porque não loc"
type textarea "x"
type textarea "eu cliquei nas opções porque não loca"
type textarea "x"
type textarea "eu cliquei nas opções porque não local"
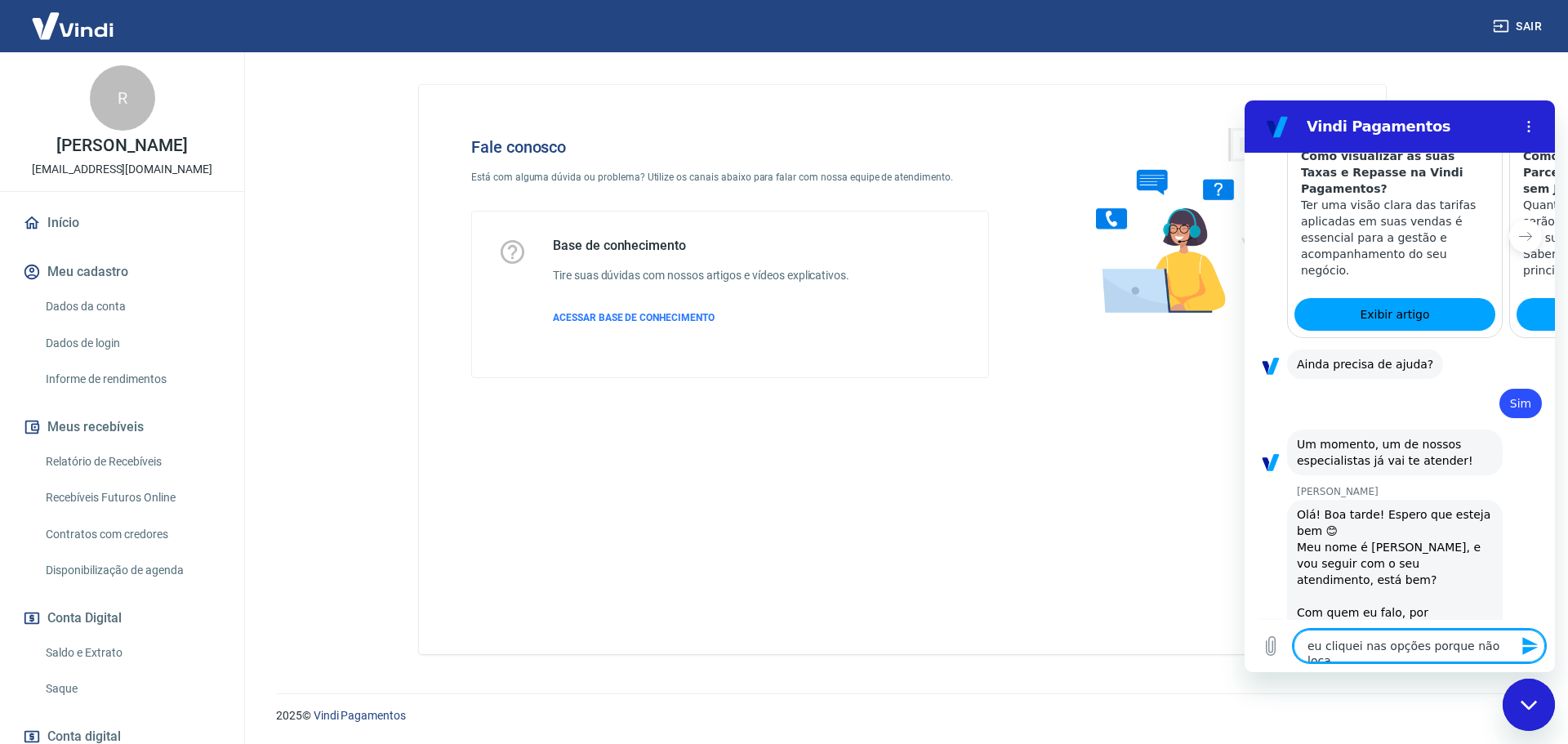
type textarea "x"
type textarea "eu cliquei nas opções porque não locali"
type textarea "x"
type textarea "eu cliquei nas opções porque não localiz"
type textarea "x"
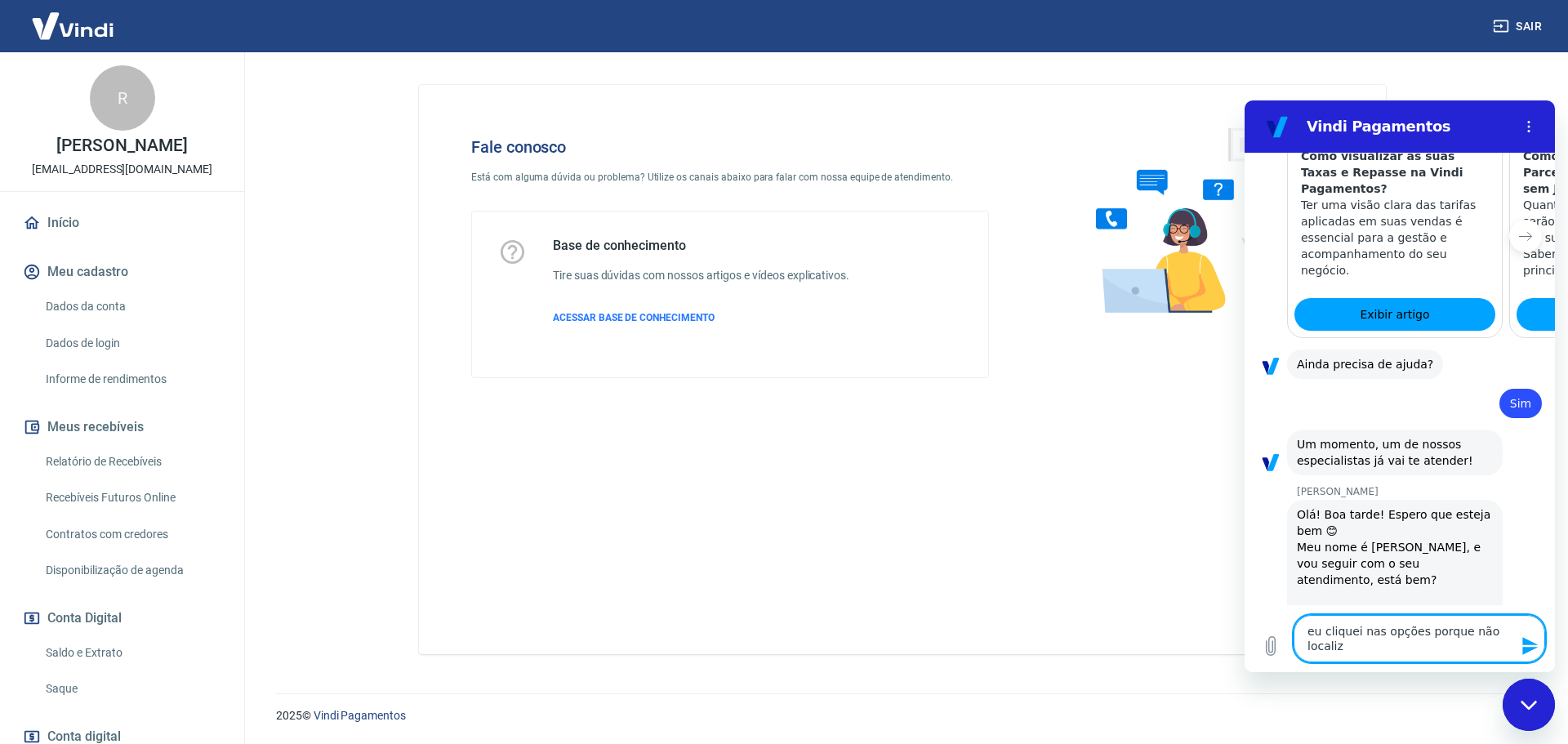
type textarea "eu cliquei nas opções porque não localize"
type textarea "x"
type textarea "eu cliquei nas opções porque não localizei"
type textarea "x"
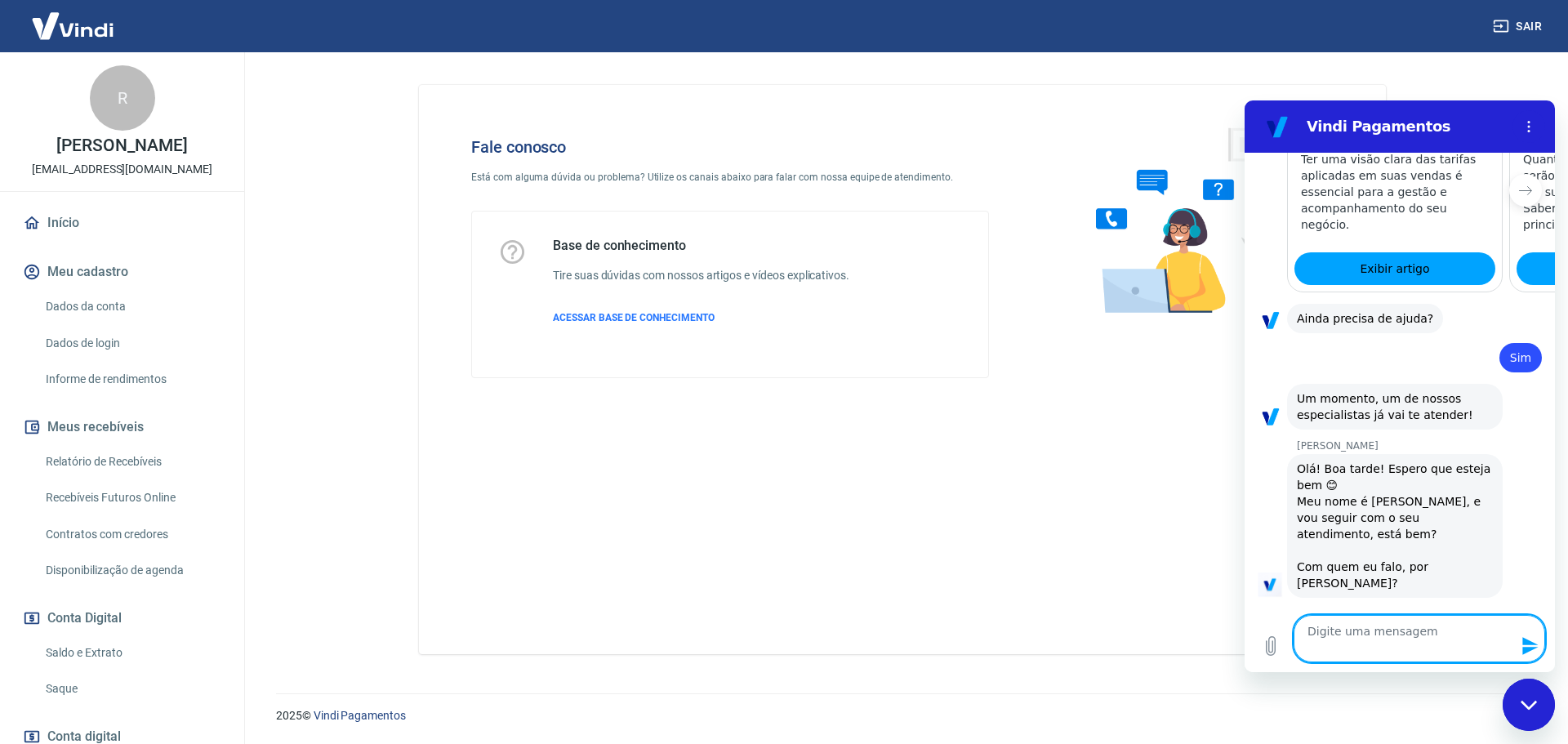
type textarea "e"
type textarea "x"
type textarea "eu"
type textarea "x"
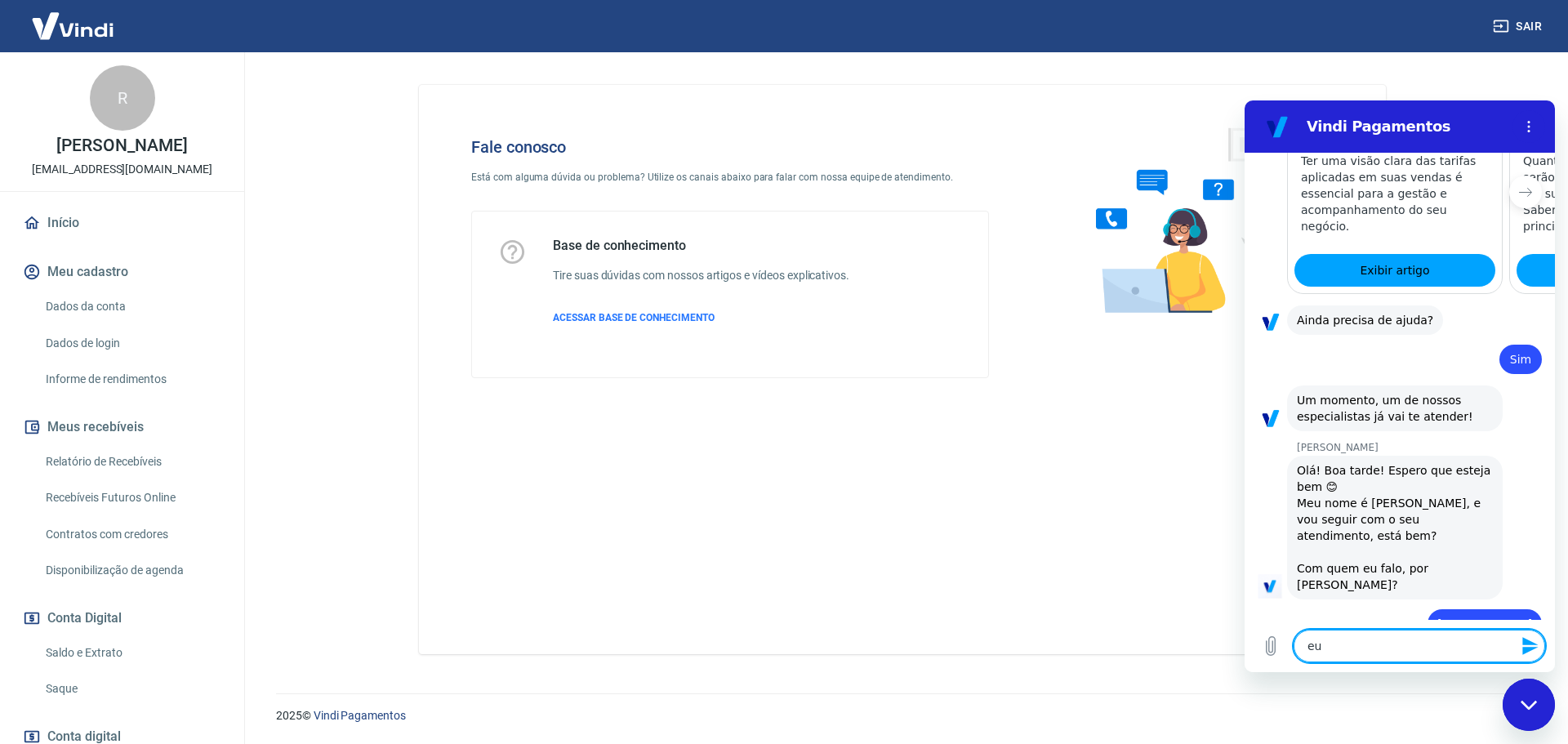
type textarea "eu"
type textarea "x"
type textarea "eu p"
type textarea "x"
type textarea "eu pr"
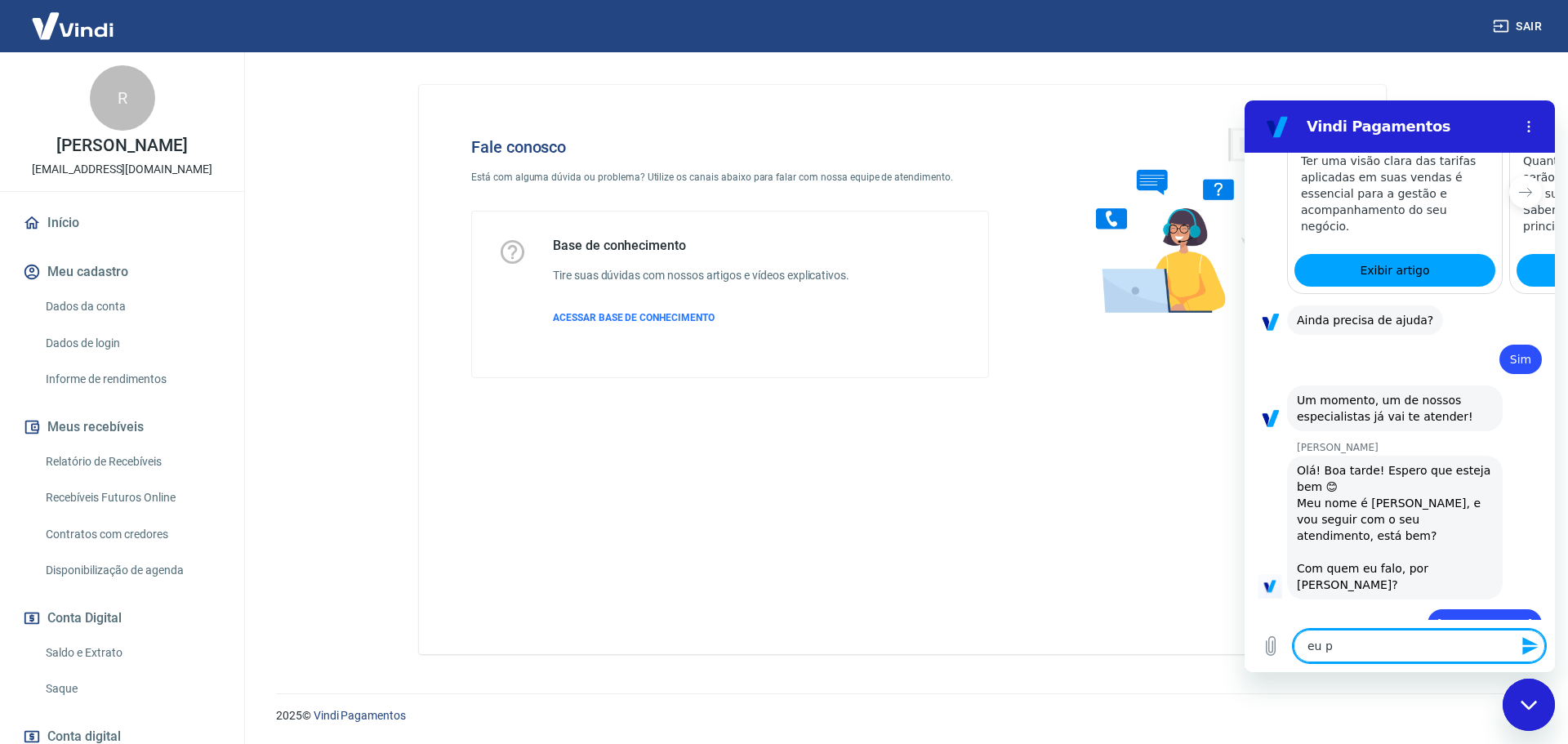
type textarea "x"
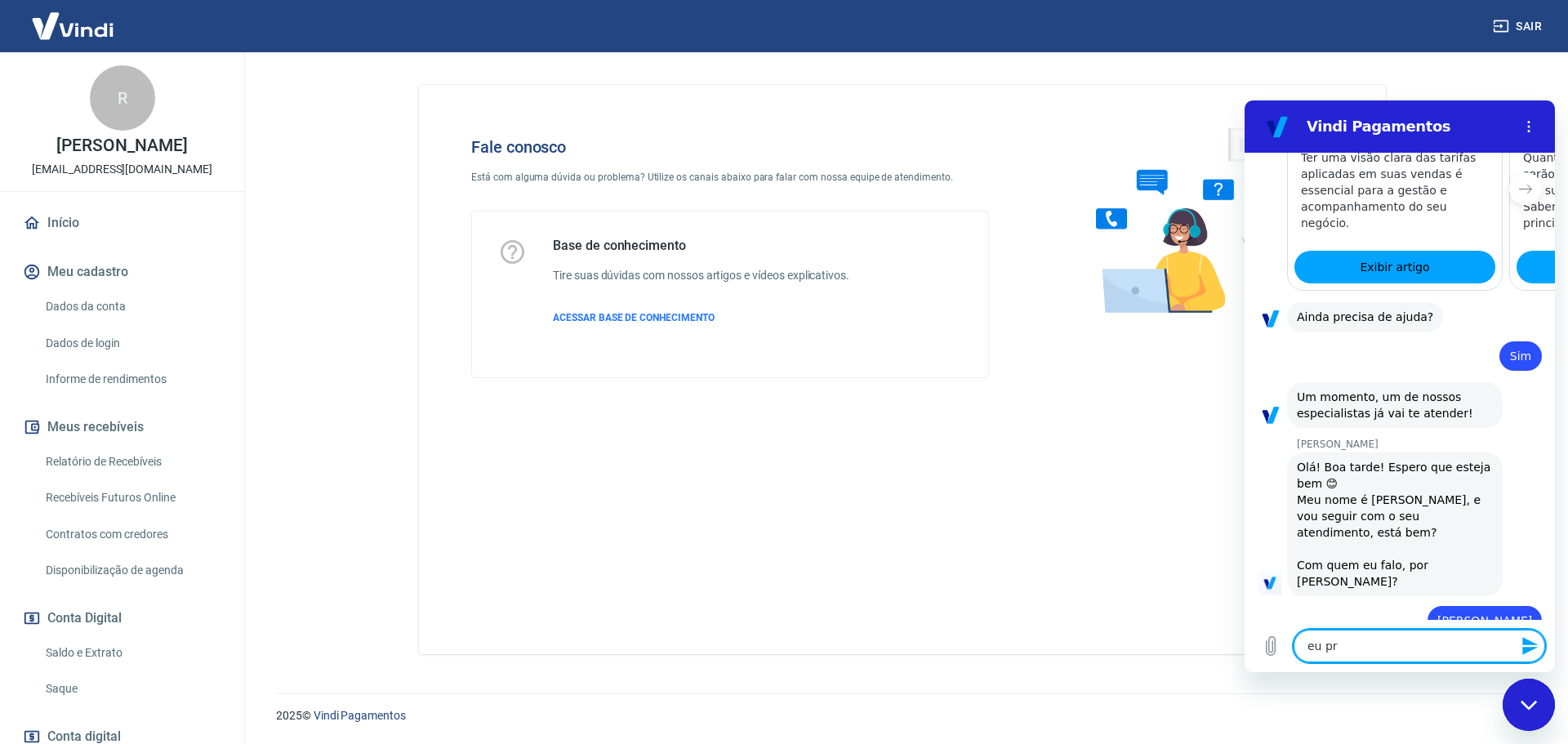
type textarea "eu pre"
type textarea "x"
type textarea "eu prec"
type textarea "x"
type textarea "eu preci"
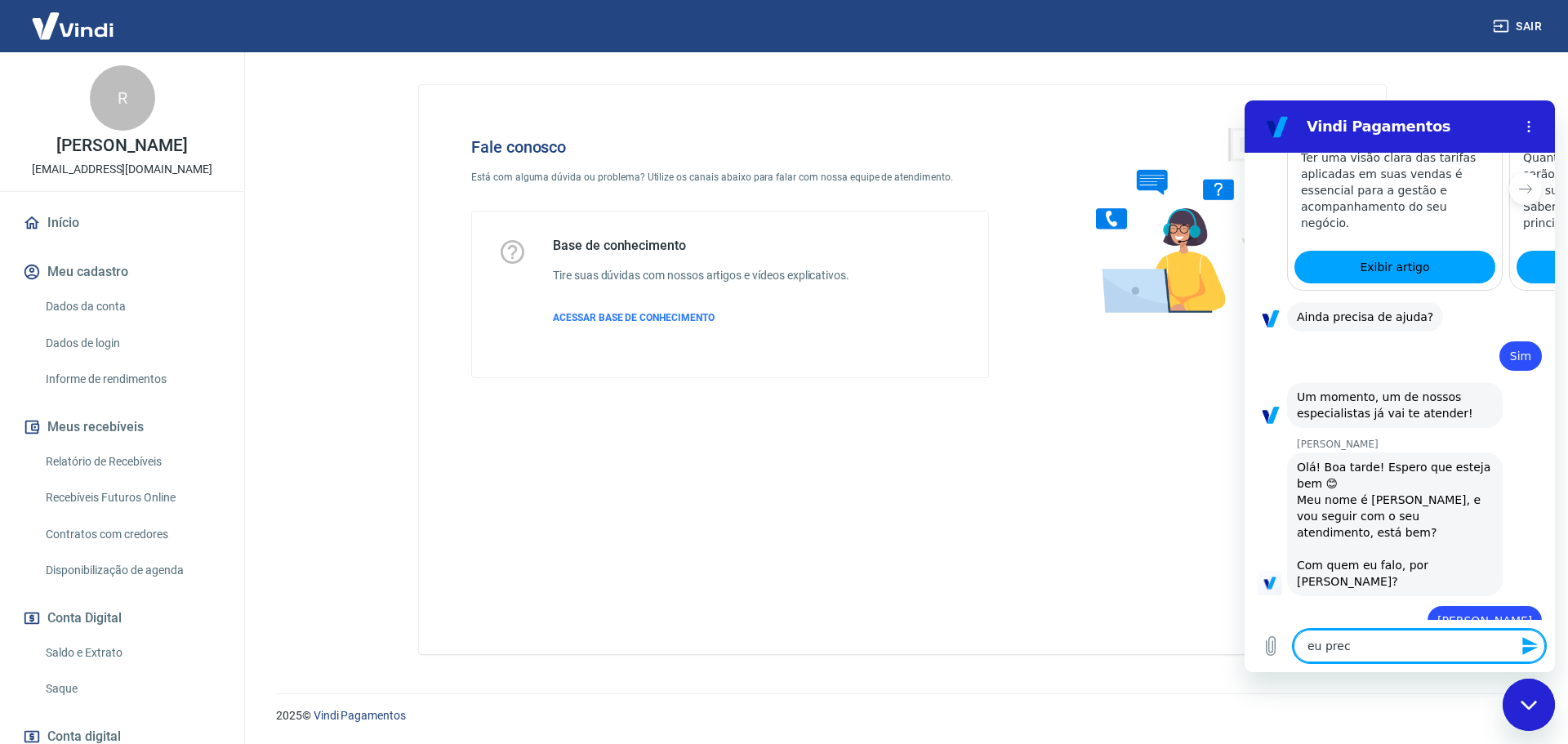
type textarea "x"
type textarea "eu precis"
type textarea "x"
type textarea "eu preciso"
type textarea "x"
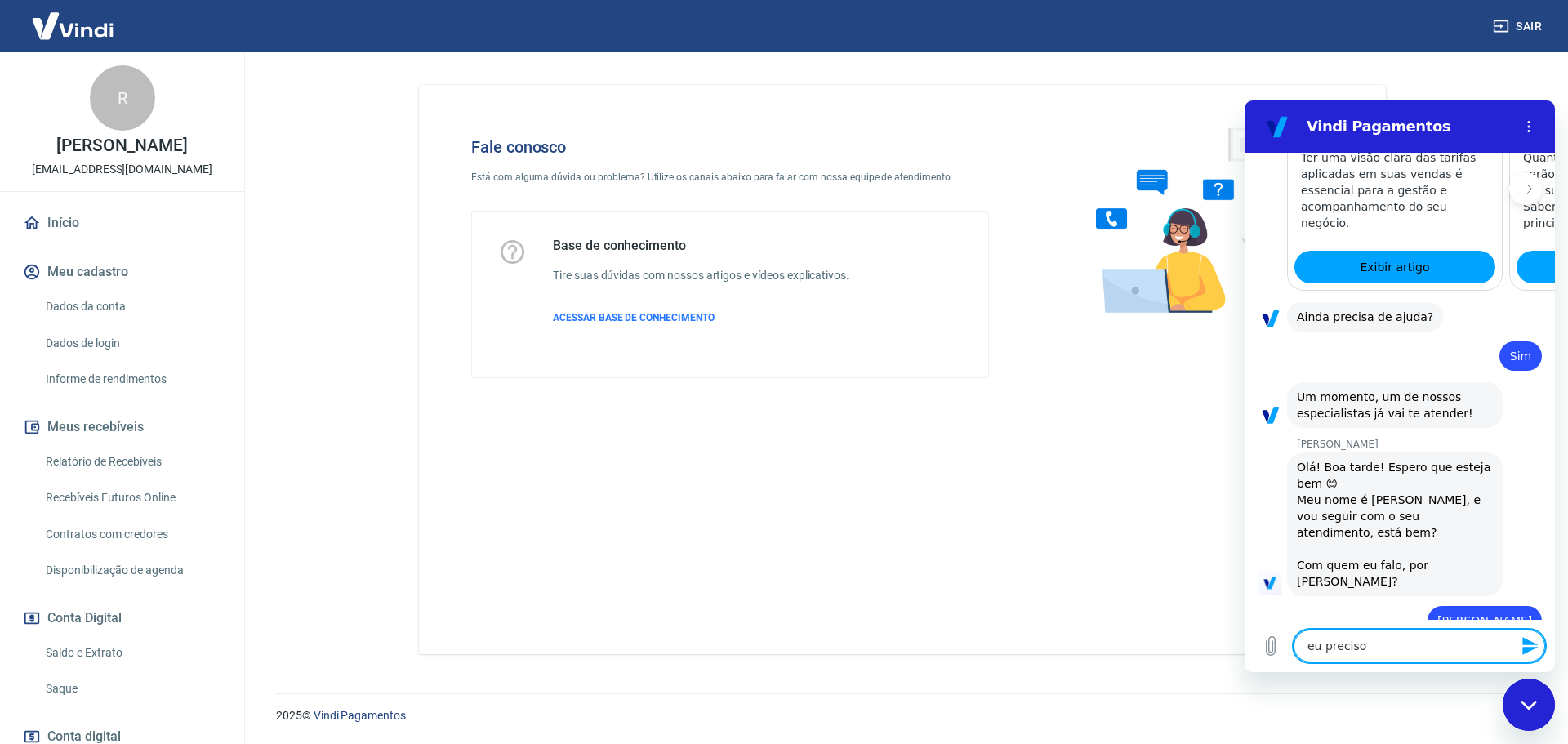
type textarea "eu preciso"
type textarea "x"
type textarea "eu preciso u"
type textarea "x"
type textarea "eu preciso ur"
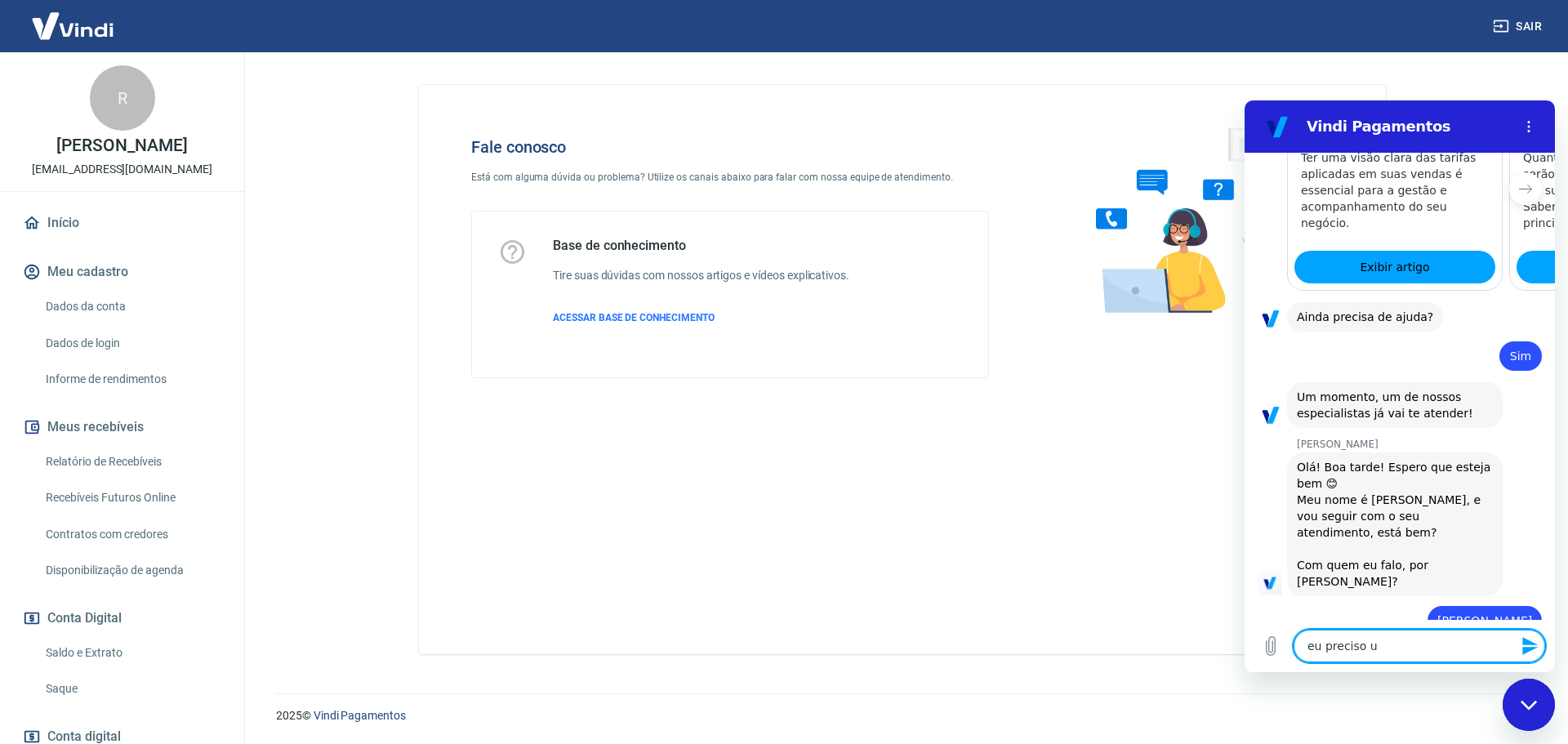
type textarea "x"
type textarea "eu preciso urg"
type textarea "x"
type textarea "eu preciso urge"
type textarea "x"
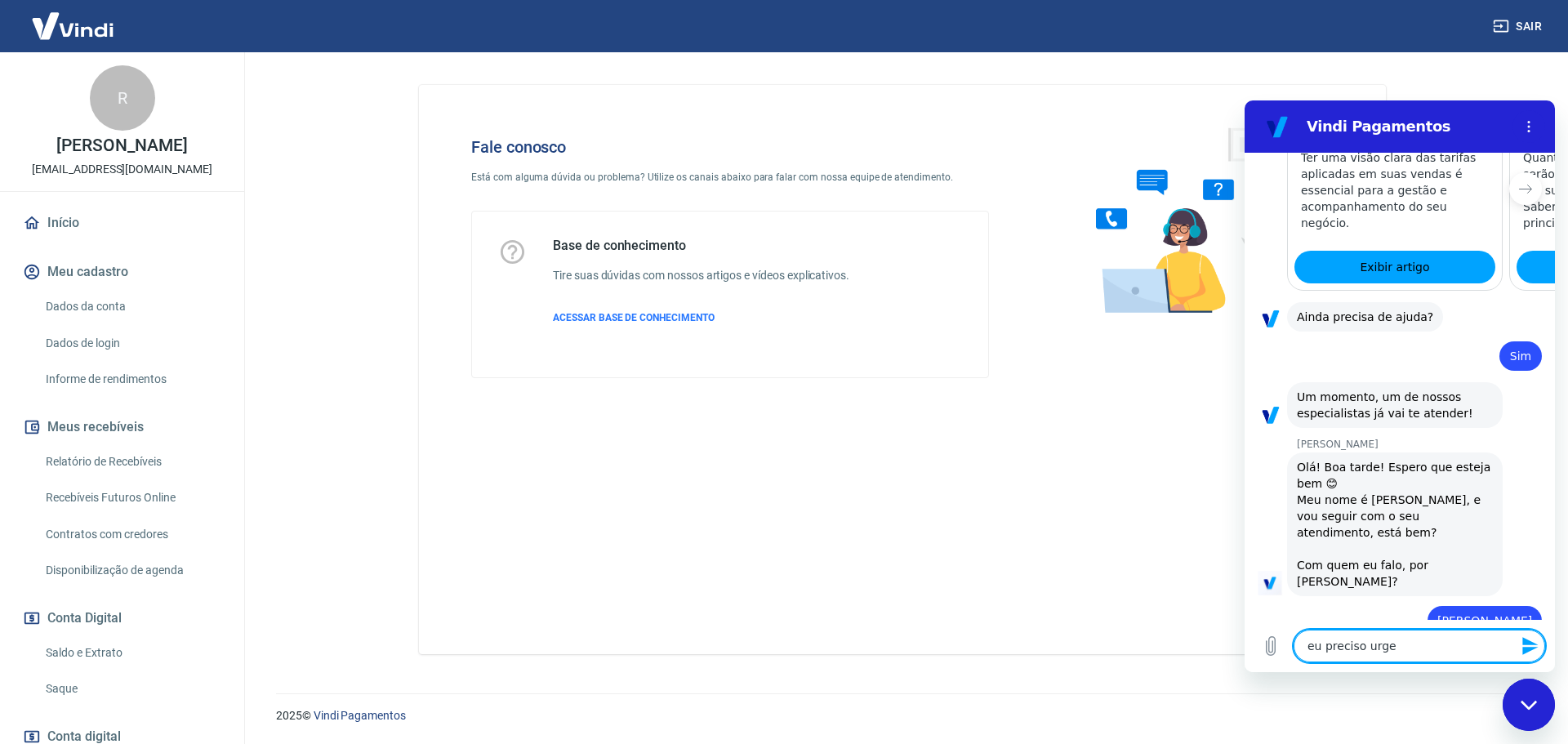
type textarea "eu preciso urgen"
type textarea "x"
type textarea "eu preciso urgent"
type textarea "x"
type textarea "eu preciso urgente"
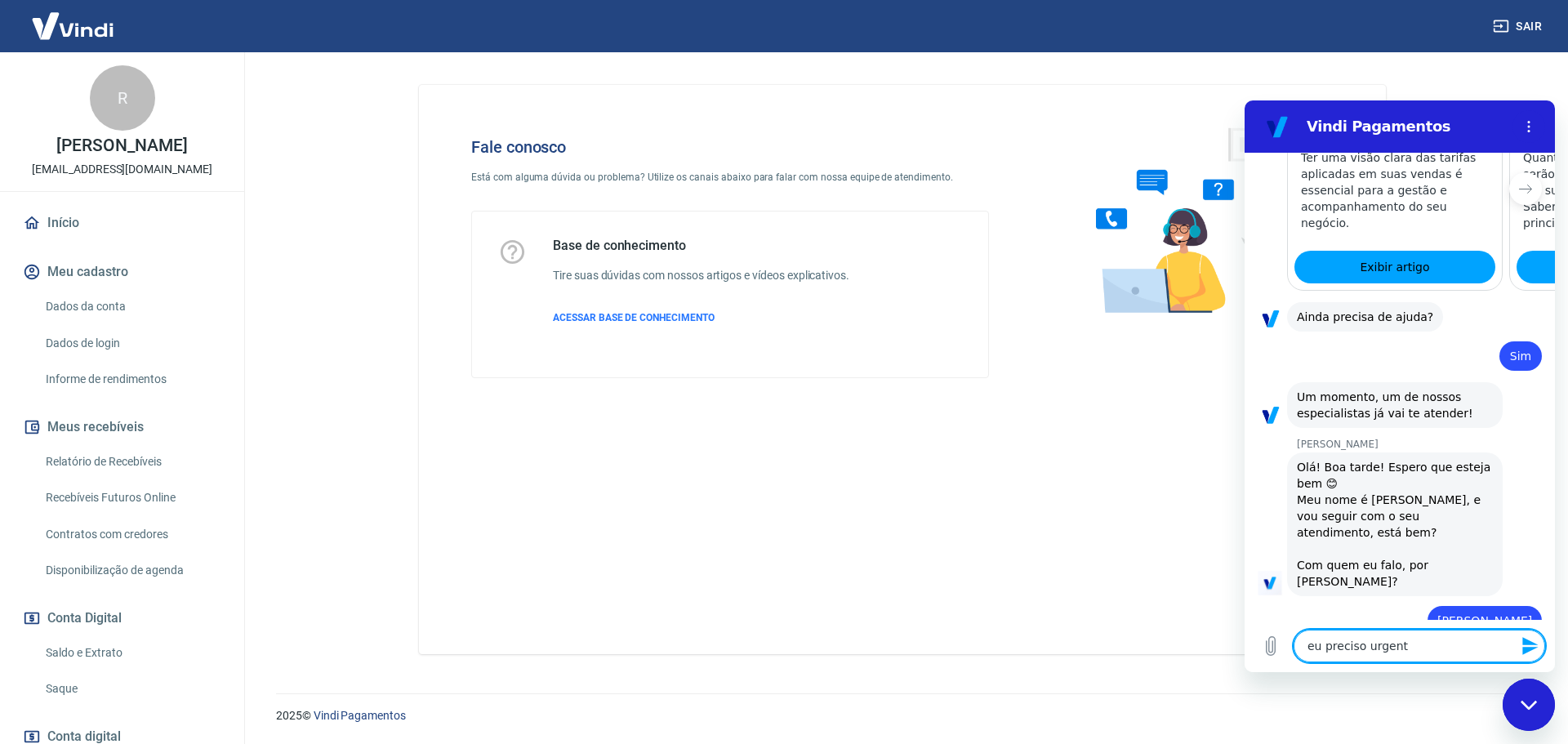
type textarea "x"
type textarea "eu preciso urgente"
type textarea "x"
type textarea "eu preciso urgente d"
type textarea "x"
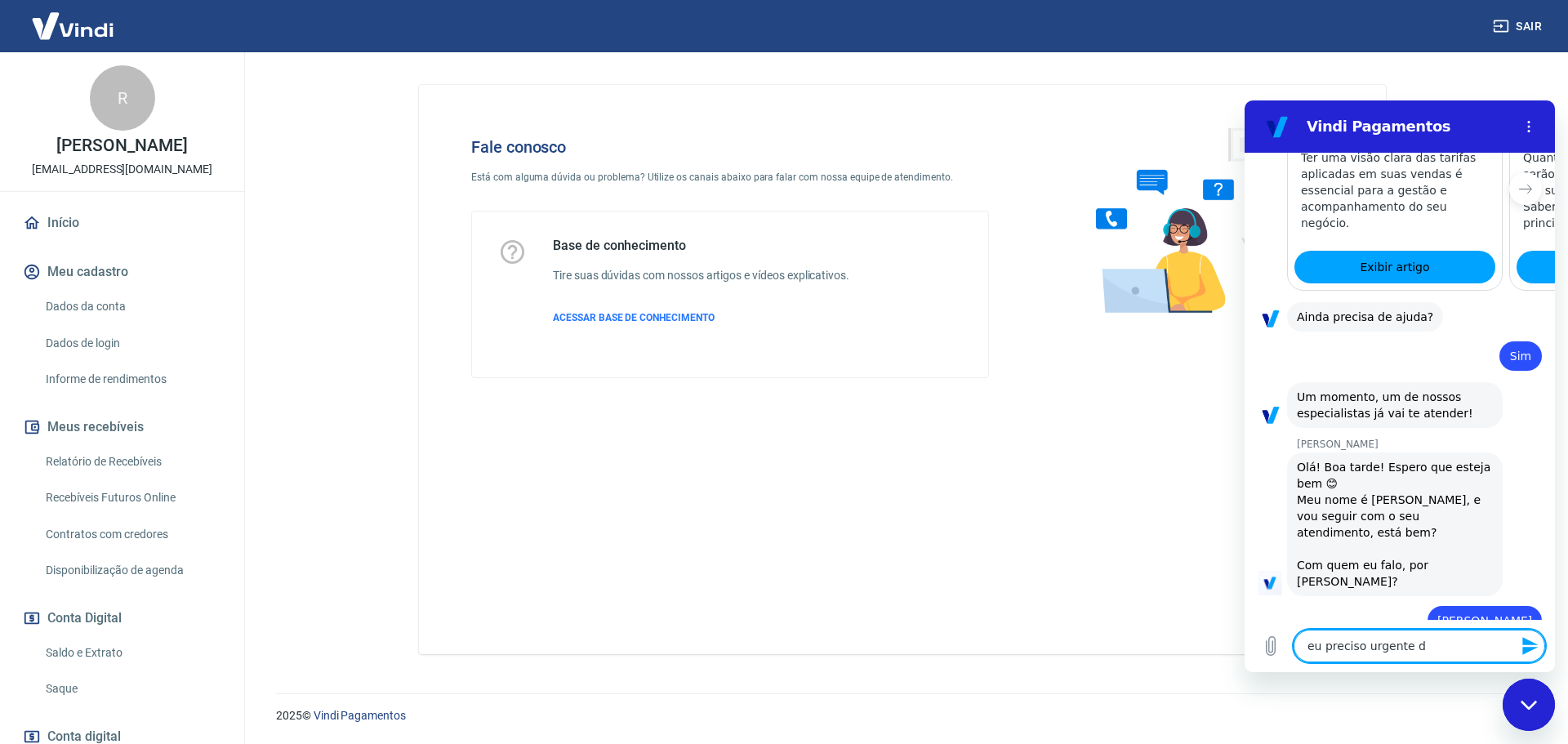
type textarea "eu preciso urgente de"
type textarea "x"
type textarea "eu preciso urgente de"
type textarea "x"
type textarea "eu preciso urgente de u"
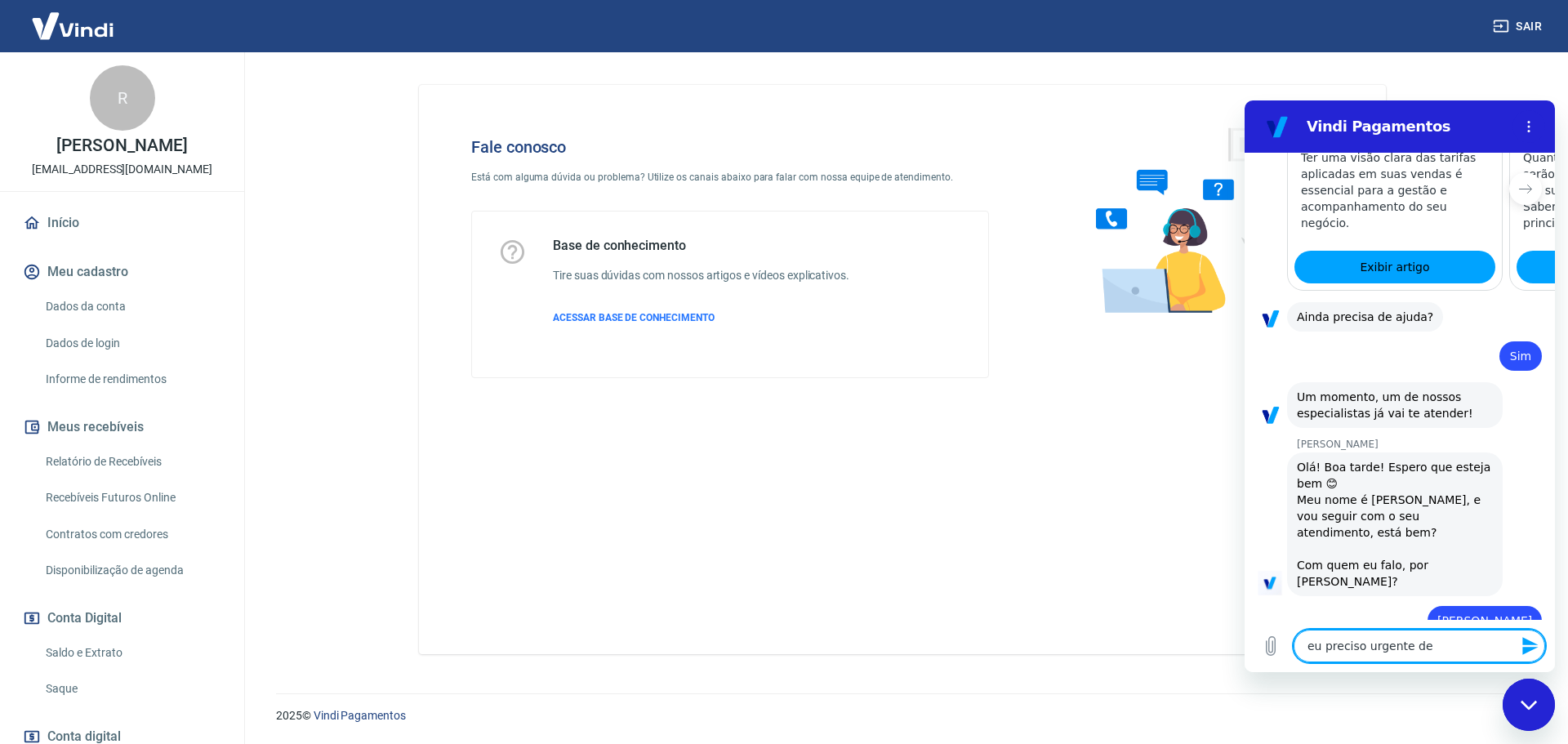
type textarea "x"
type textarea "eu preciso urgente de um"
type textarea "x"
type textarea "eu preciso urgente de um"
type textarea "x"
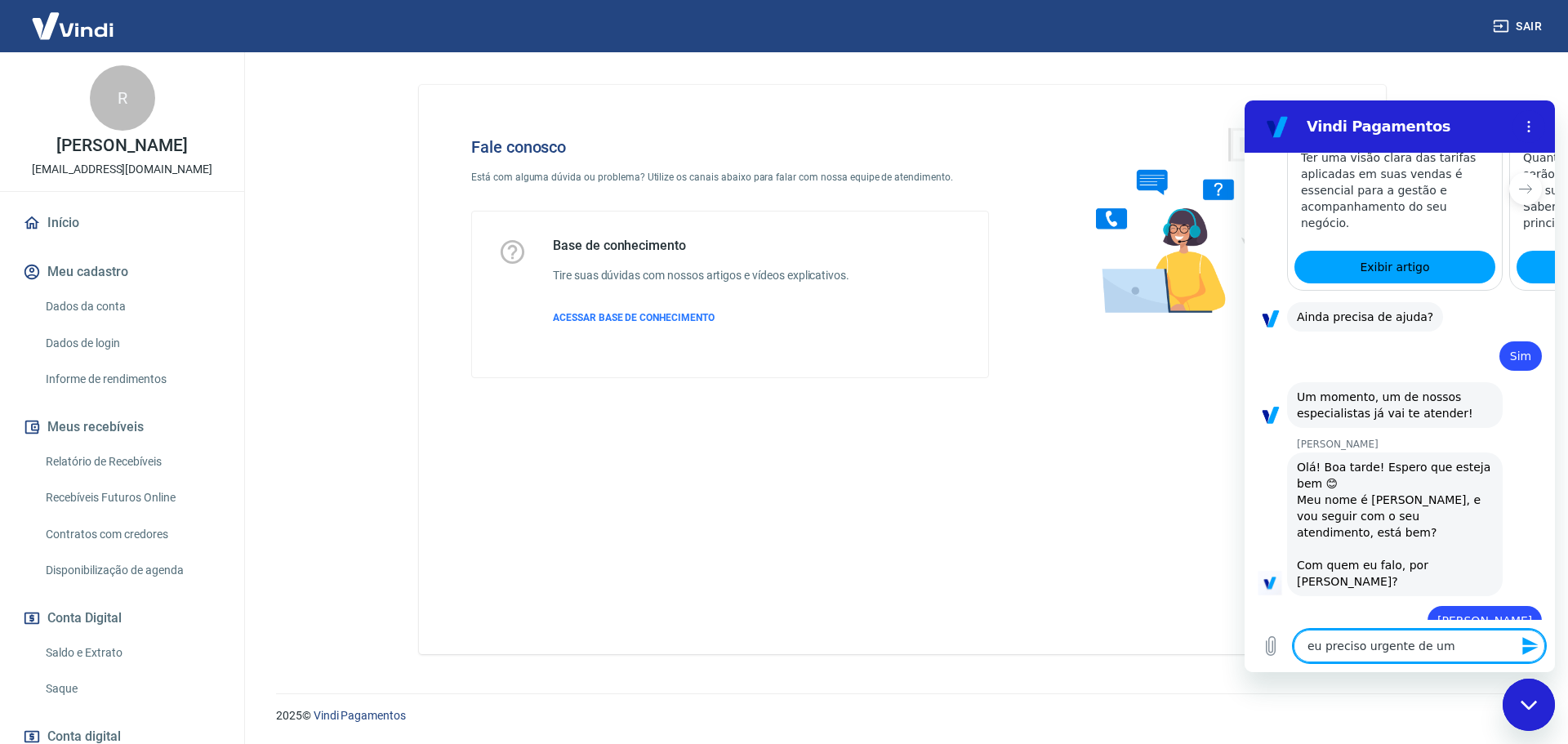
type textarea "eu preciso urgente de um r"
type textarea "x"
type textarea "eu preciso urgente de um re"
type textarea "x"
type textarea "eu preciso urgente de um ret"
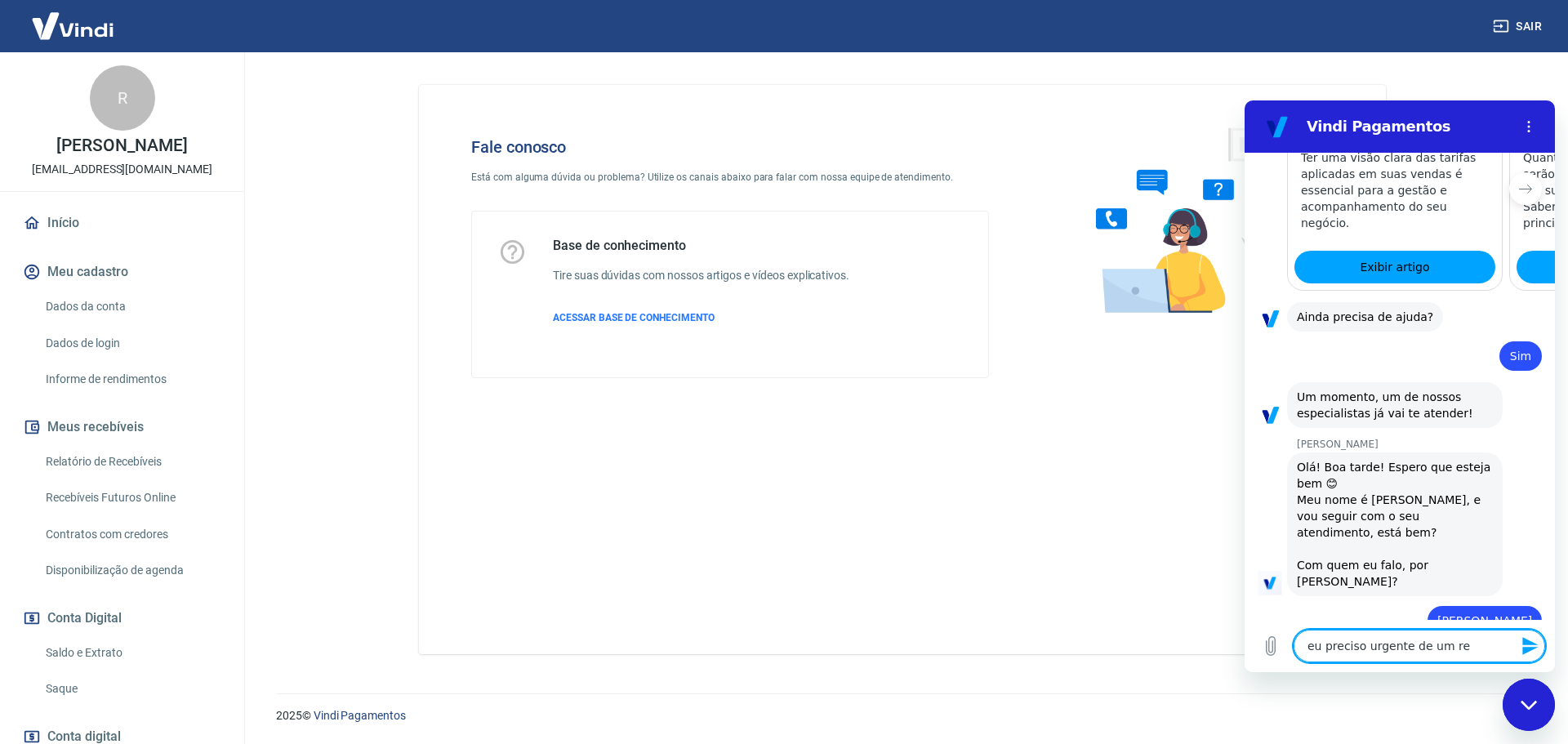
type textarea "x"
type textarea "eu preciso urgente de um reto"
type textarea "x"
type textarea "eu preciso urgente de um retor"
type textarea "x"
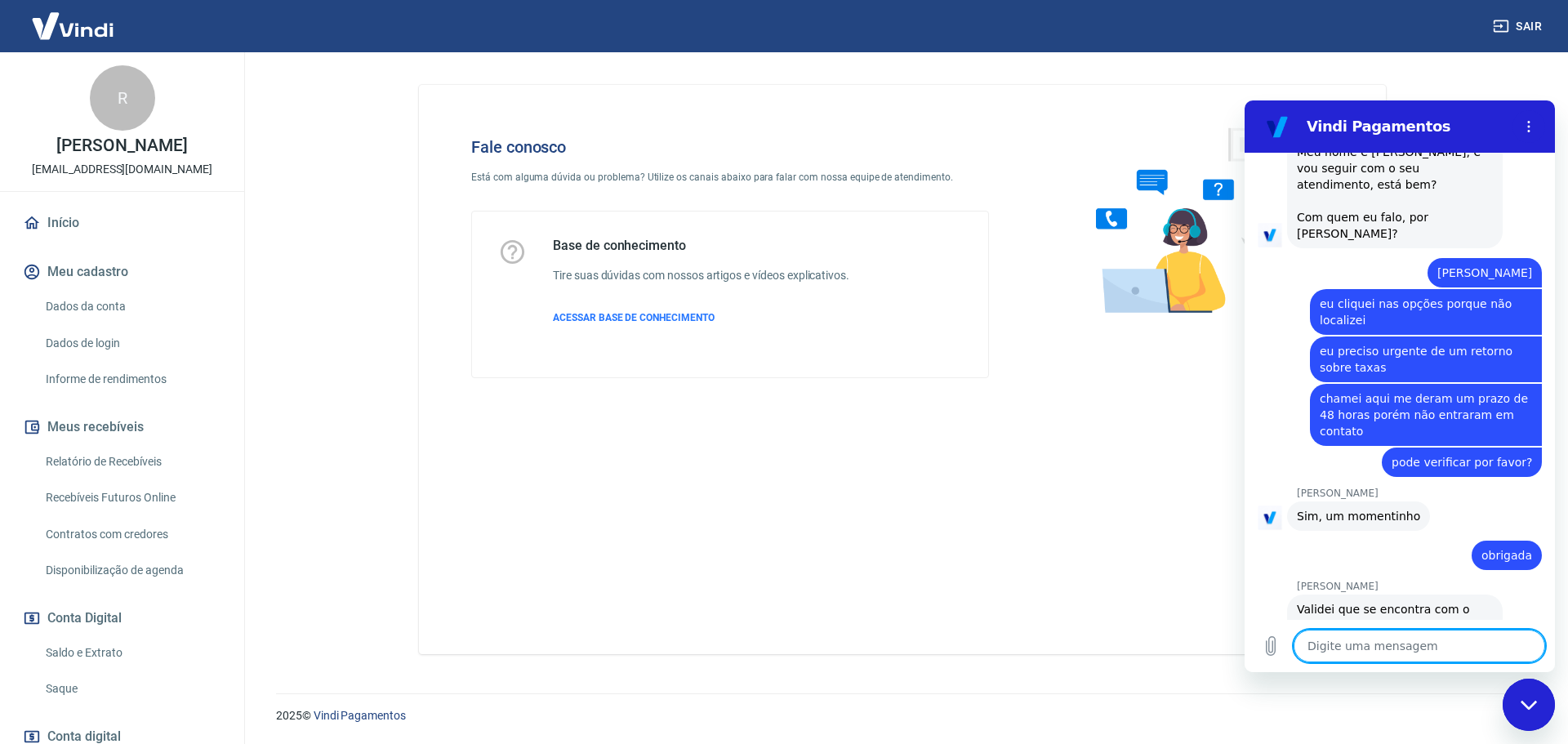
scroll to position [1706, 0]
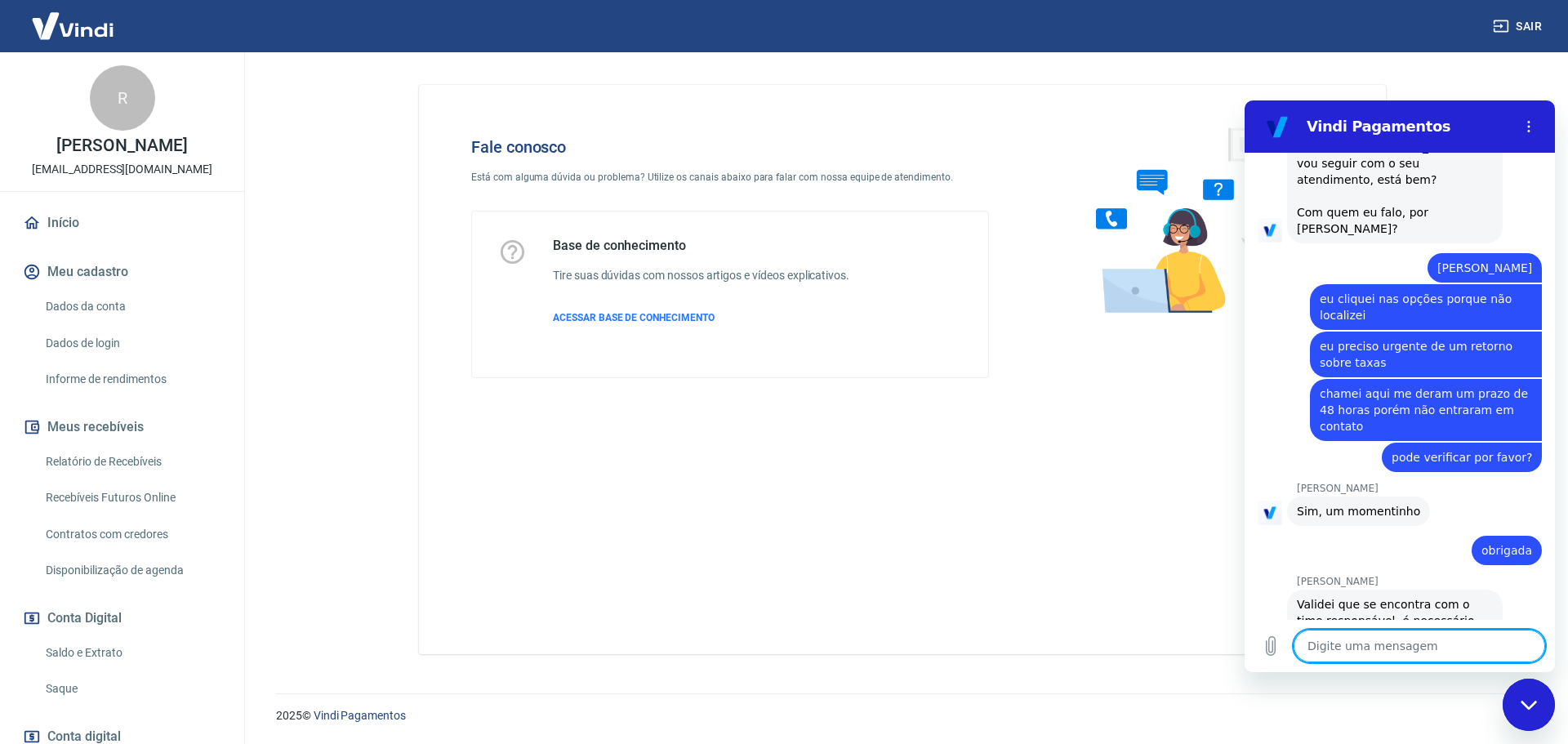
click at [1360, 646] on textarea at bounding box center [1419, 646] width 251 height 33
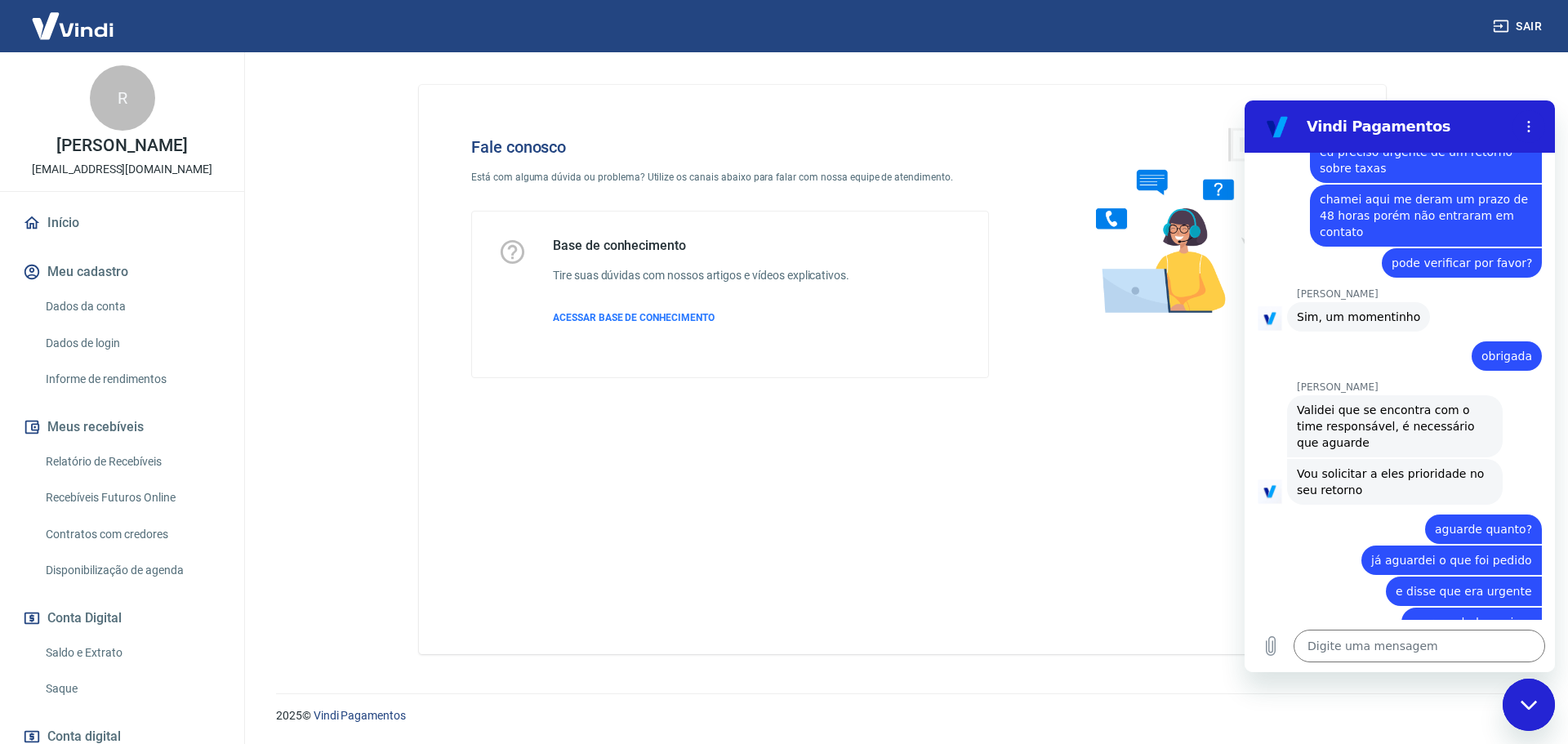
scroll to position [2005, 0]
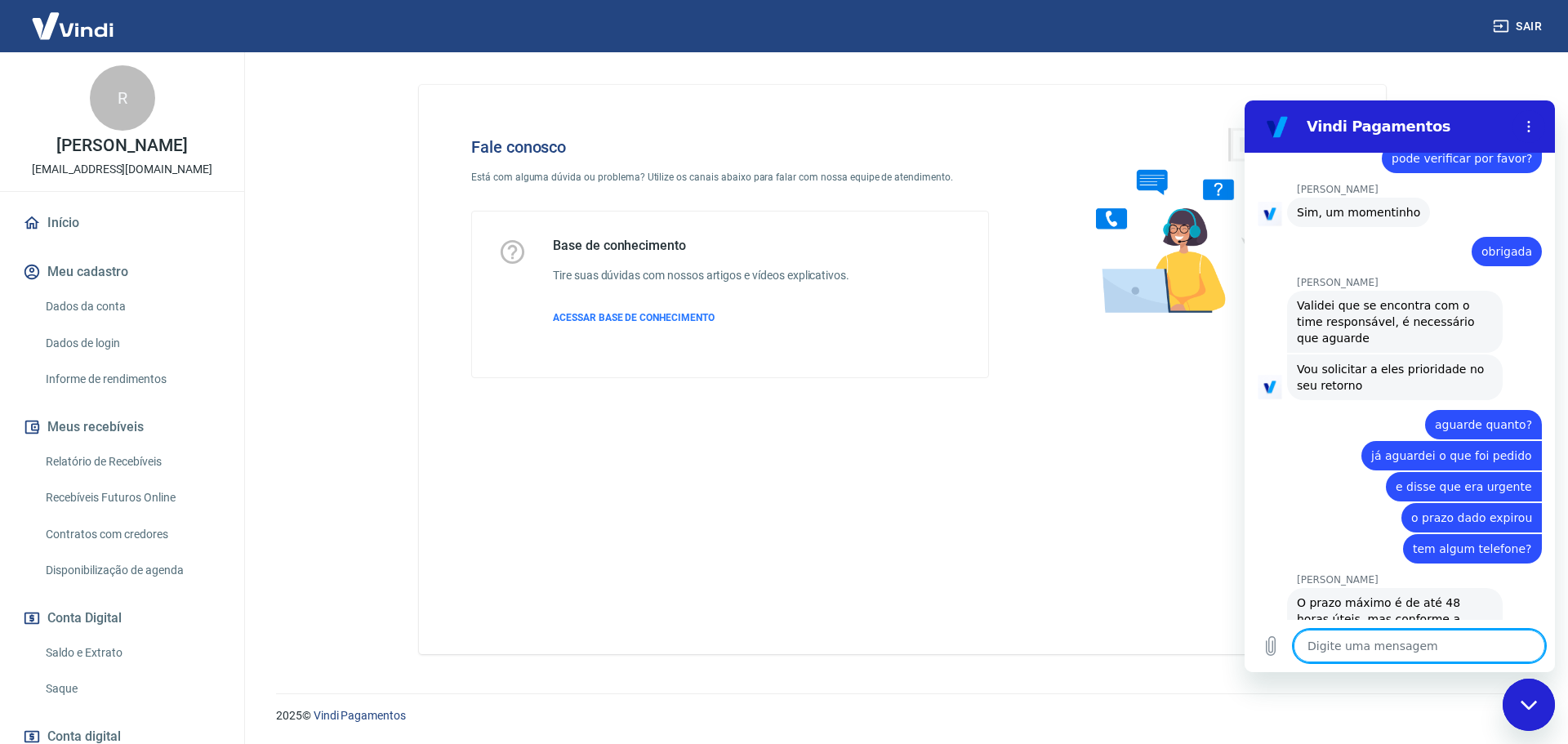
click at [1389, 660] on textarea at bounding box center [1419, 646] width 251 height 33
